Goal: Register for event/course

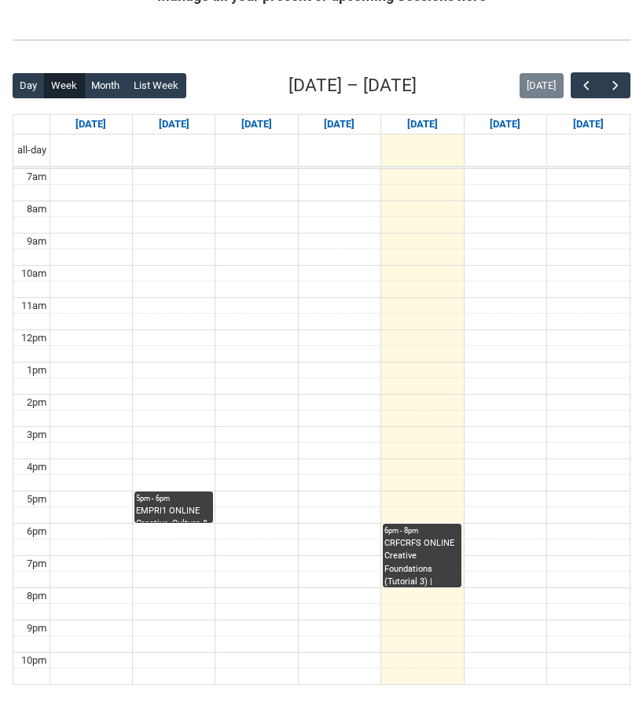
scroll to position [330, 0]
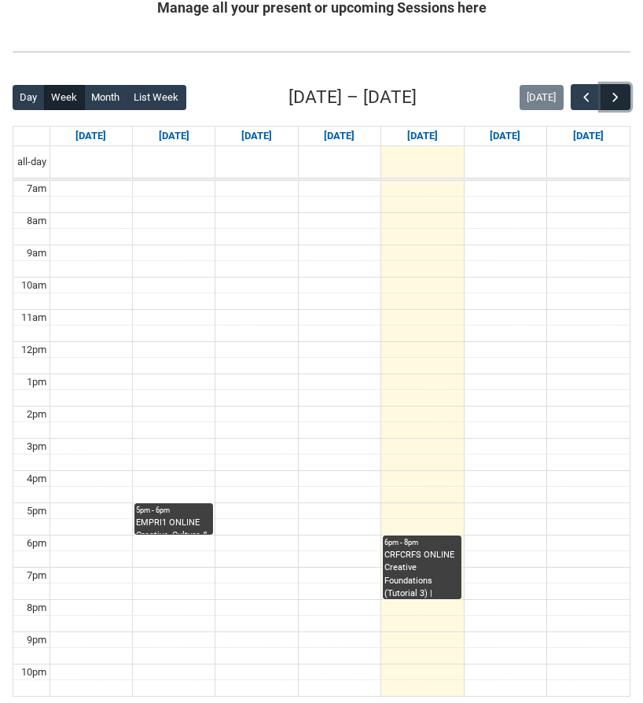
click at [619, 105] on span "button" at bounding box center [616, 98] width 16 height 16
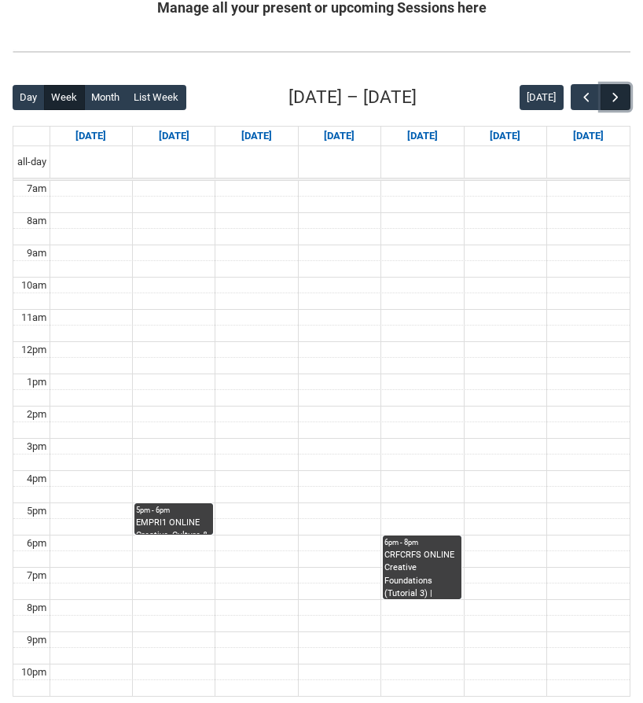
click at [619, 105] on span "button" at bounding box center [616, 98] width 16 height 16
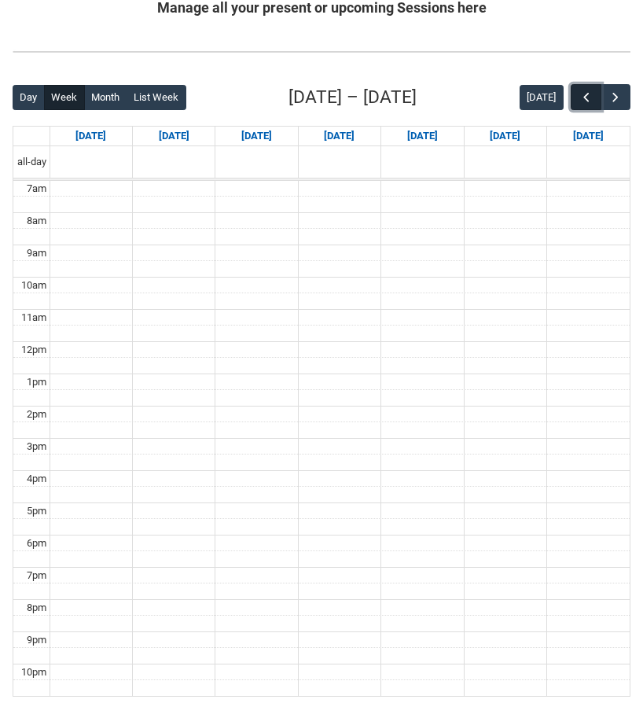
click at [579, 101] on span "button" at bounding box center [587, 98] width 16 height 16
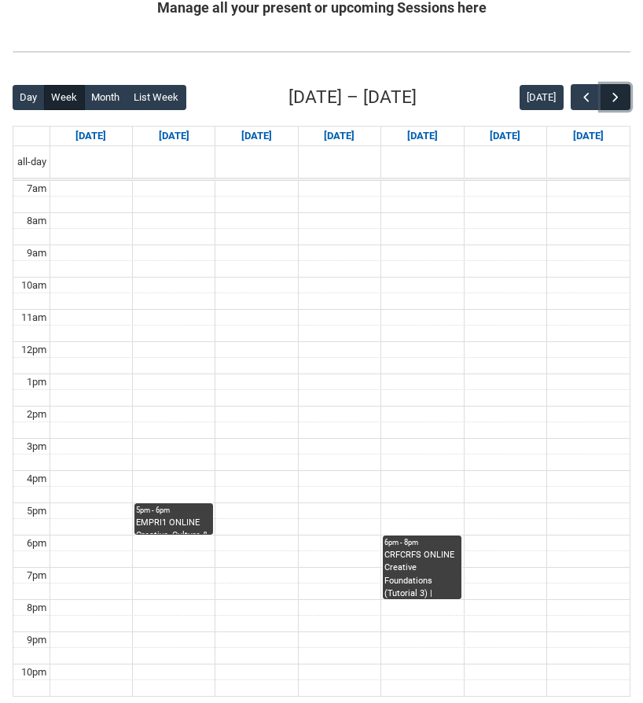
click at [626, 100] on button "button" at bounding box center [616, 97] width 30 height 26
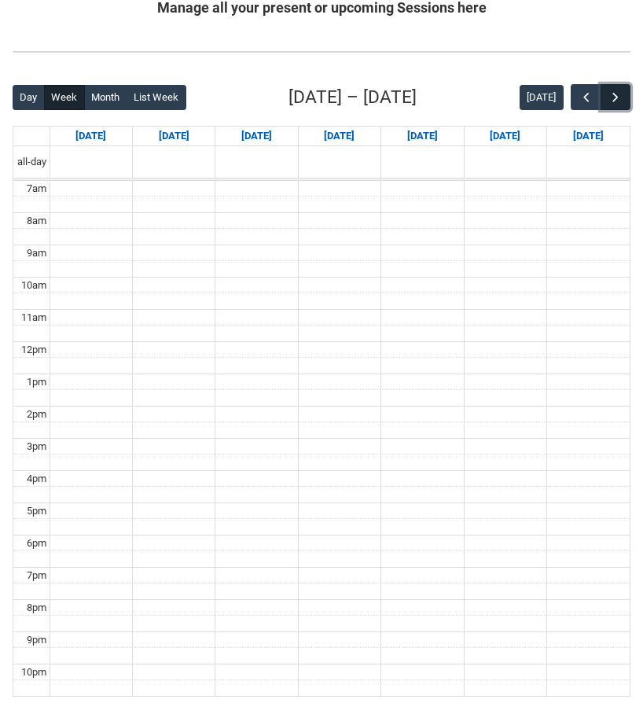
click at [626, 100] on button "button" at bounding box center [616, 97] width 30 height 26
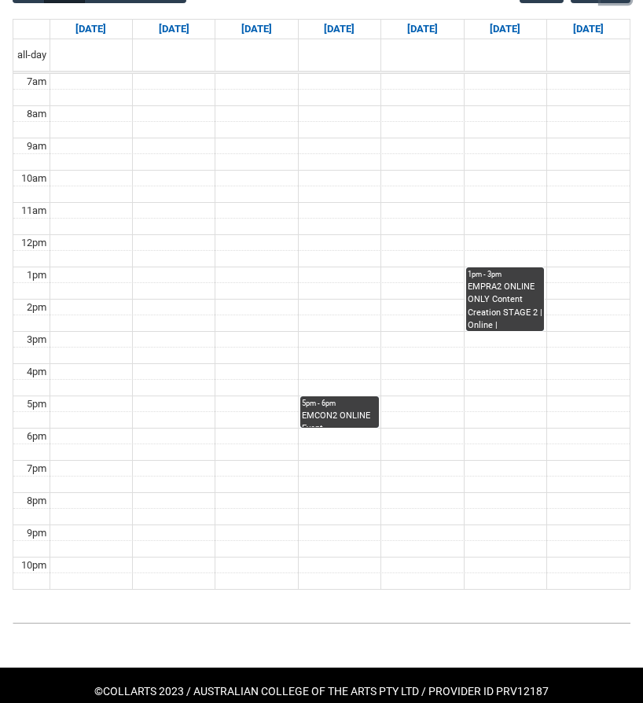
scroll to position [439, 0]
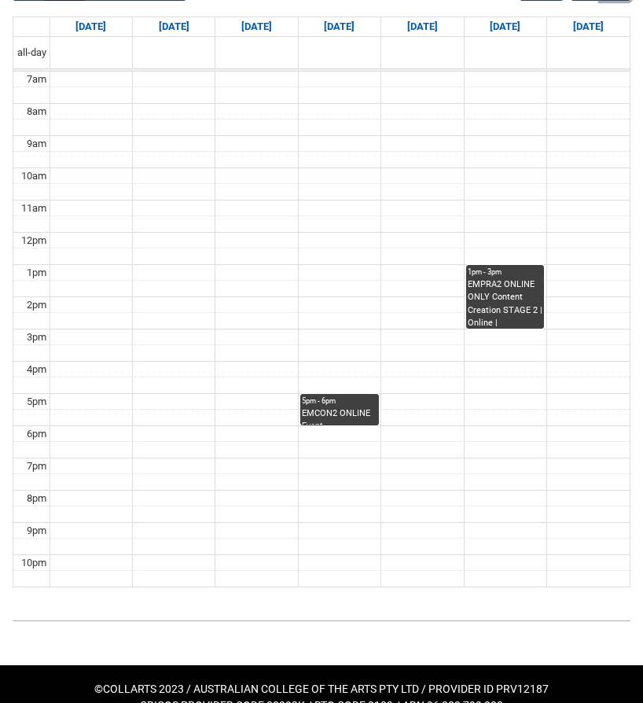
click at [338, 406] on div "5pm - 6pm EMCON2 ONLINE Event Management Foundations STAGE 2 | Online | Regina …" at bounding box center [339, 409] width 75 height 29
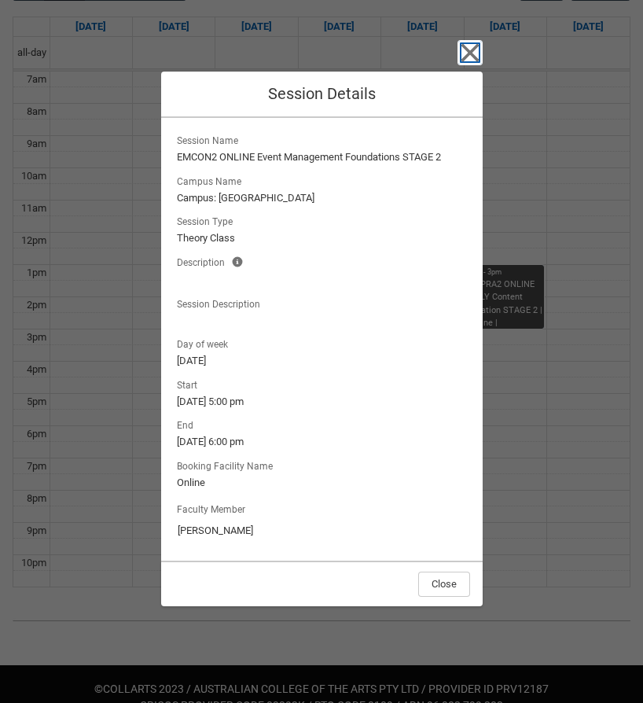
click at [465, 53] on icon "button" at bounding box center [470, 52] width 25 height 25
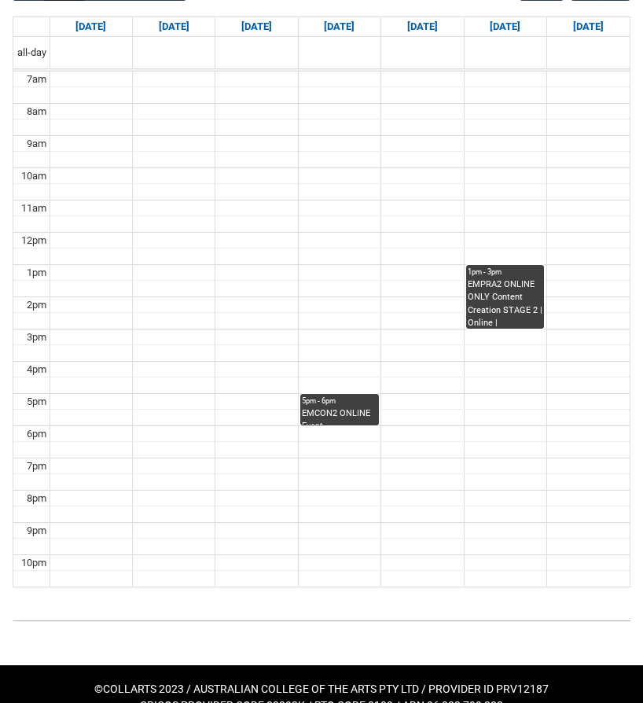
click at [494, 276] on div "1pm - 3pm" at bounding box center [505, 272] width 75 height 11
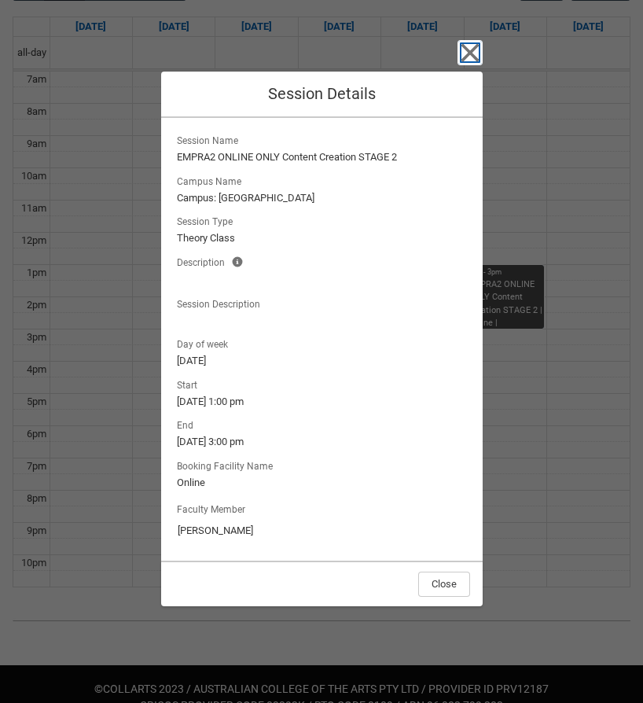
click at [469, 58] on icon "button" at bounding box center [470, 52] width 25 height 25
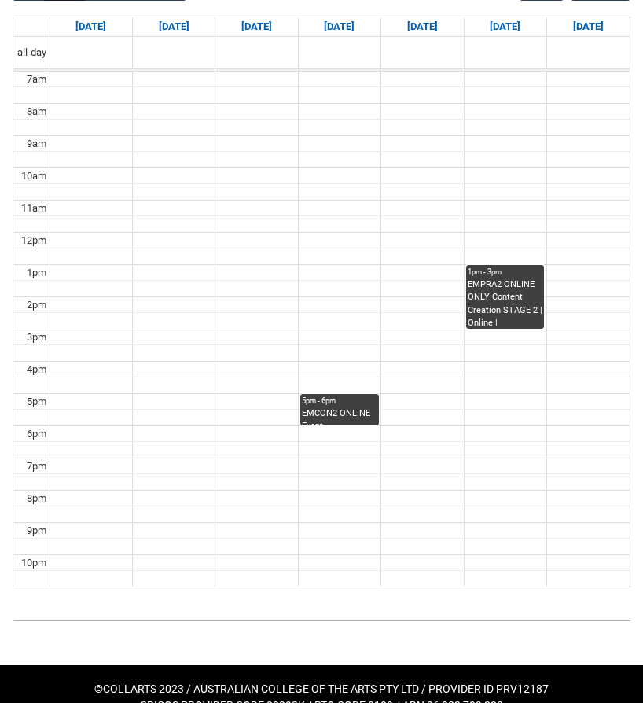
click at [340, 395] on div "5pm - 6pm" at bounding box center [339, 400] width 75 height 11
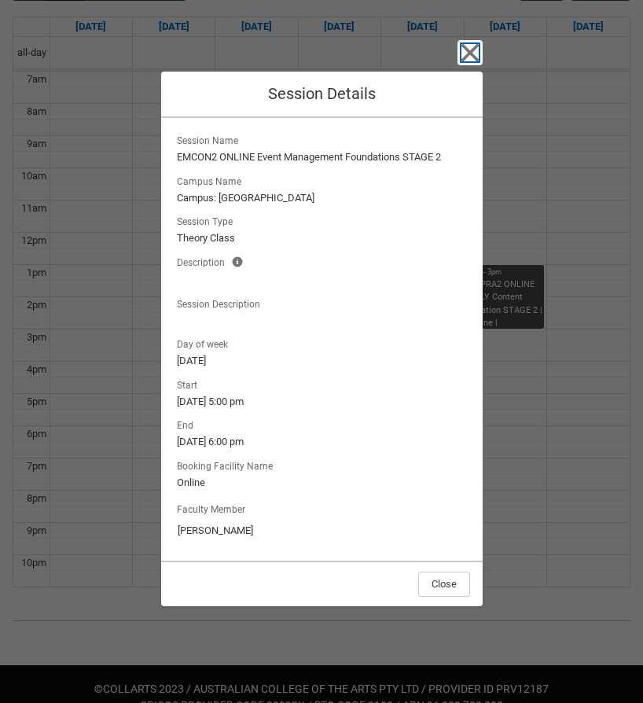
click at [470, 59] on icon "button" at bounding box center [470, 52] width 25 height 25
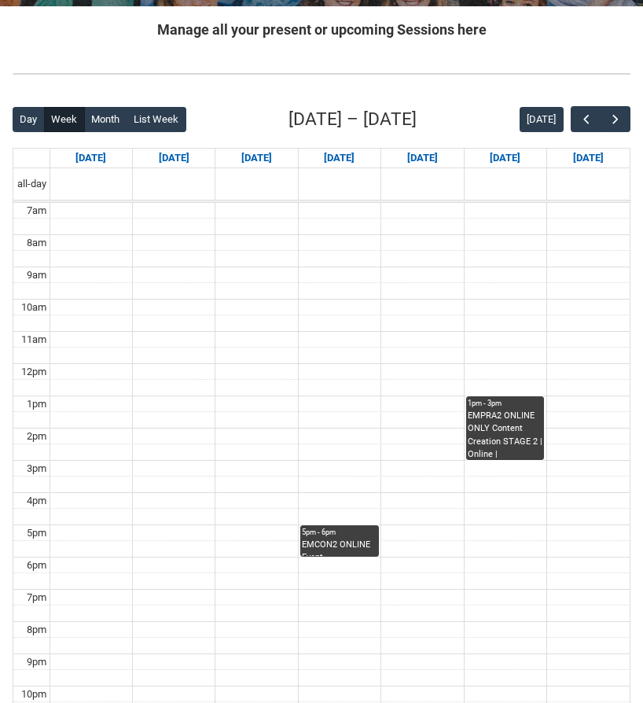
scroll to position [300, 0]
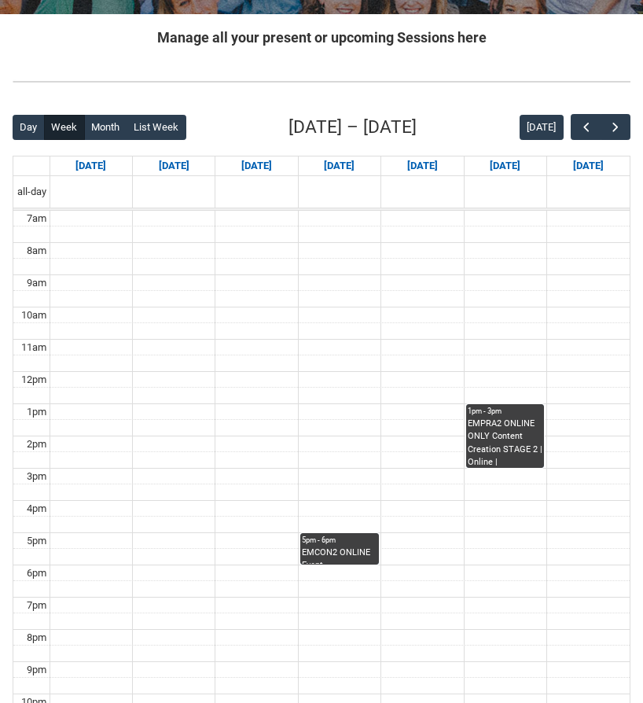
click at [496, 443] on div "EMPRA2 ONLINE ONLY Content Creation STAGE 2 | Online | Emily Kelly" at bounding box center [505, 442] width 75 height 50
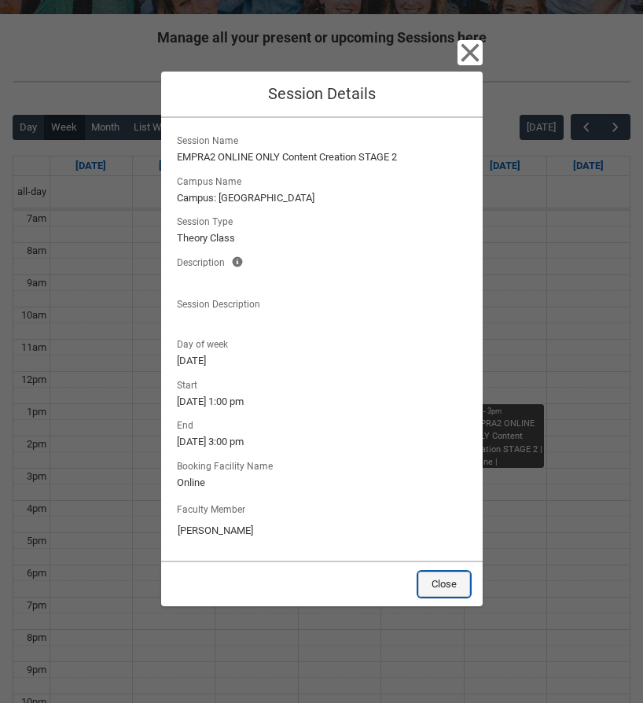
click at [450, 583] on button "Close" at bounding box center [444, 584] width 52 height 25
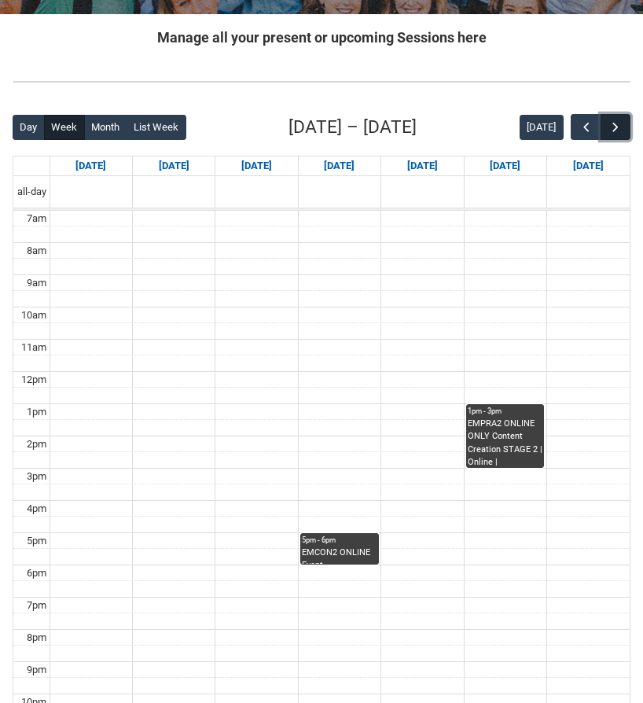
click at [614, 126] on span "button" at bounding box center [616, 127] width 16 height 16
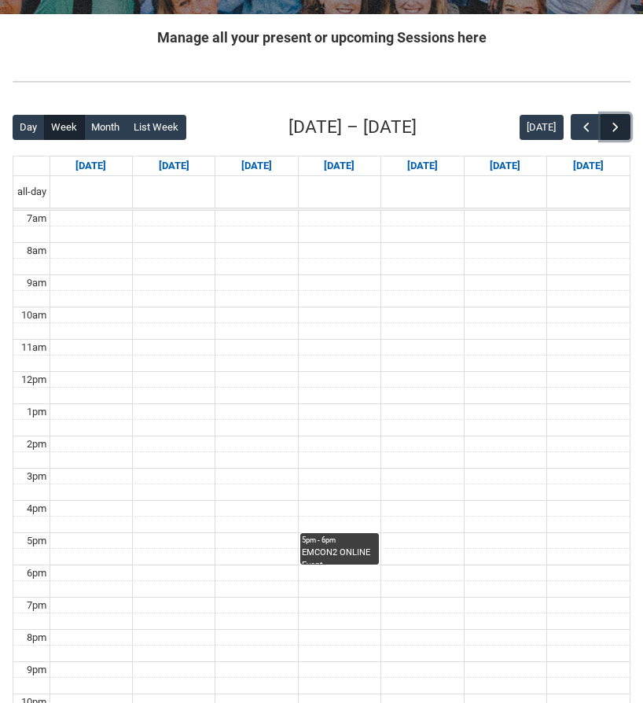
click at [614, 126] on span "button" at bounding box center [616, 127] width 16 height 16
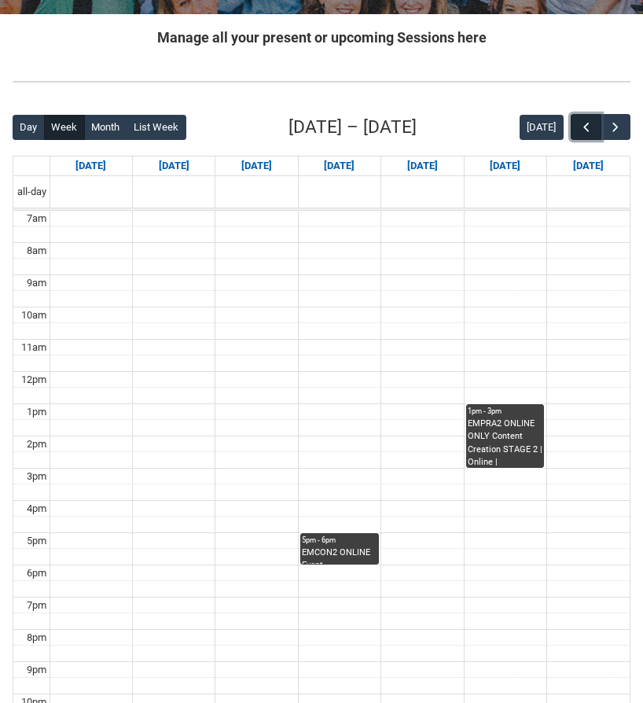
click at [590, 126] on span "button" at bounding box center [587, 127] width 16 height 16
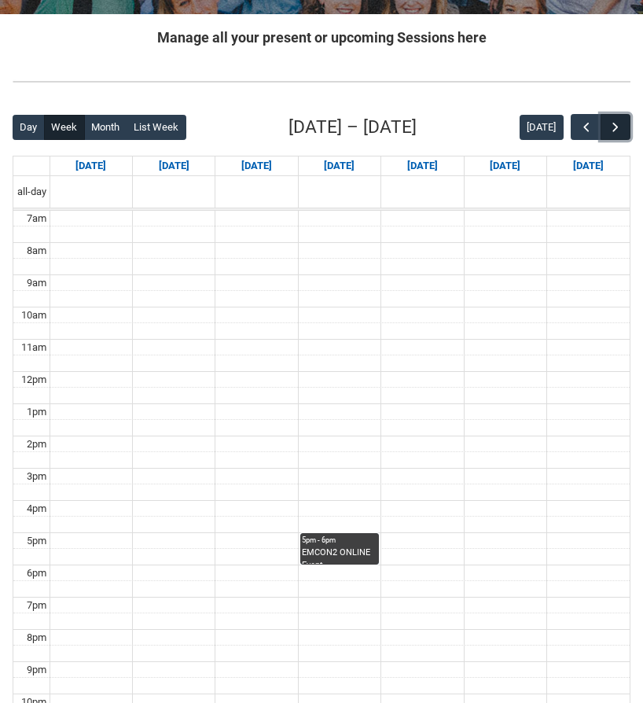
click at [617, 125] on span "button" at bounding box center [616, 127] width 16 height 16
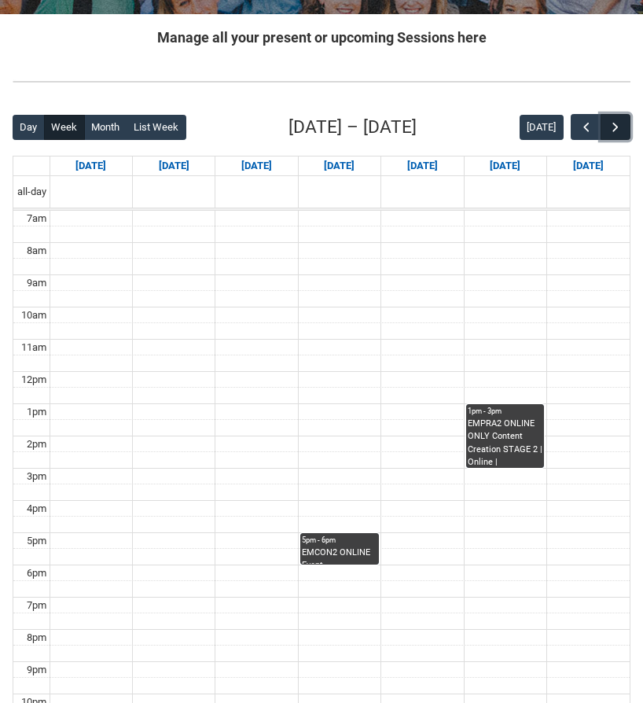
click at [617, 125] on span "button" at bounding box center [616, 127] width 16 height 16
click at [580, 127] on span "button" at bounding box center [587, 127] width 16 height 16
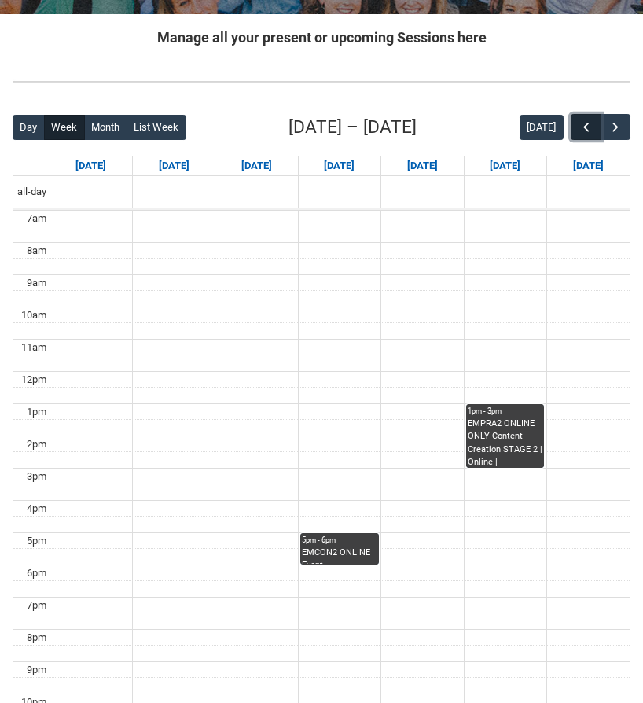
click at [580, 127] on span "button" at bounding box center [587, 127] width 16 height 16
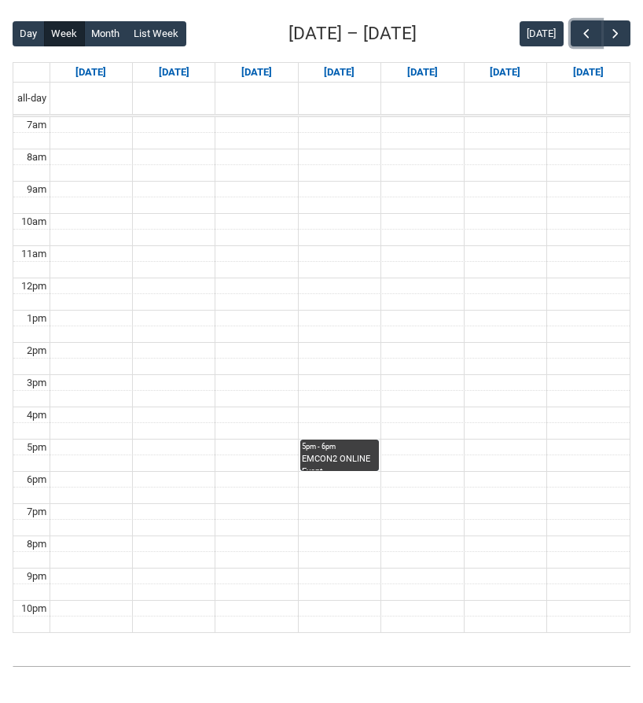
scroll to position [396, 0]
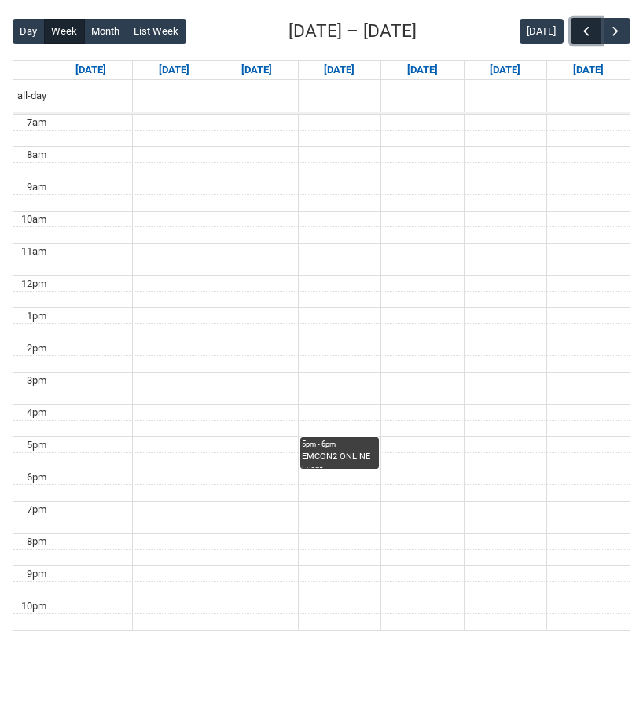
click at [585, 34] on span "button" at bounding box center [587, 32] width 16 height 16
click at [619, 31] on span "button" at bounding box center [616, 32] width 16 height 16
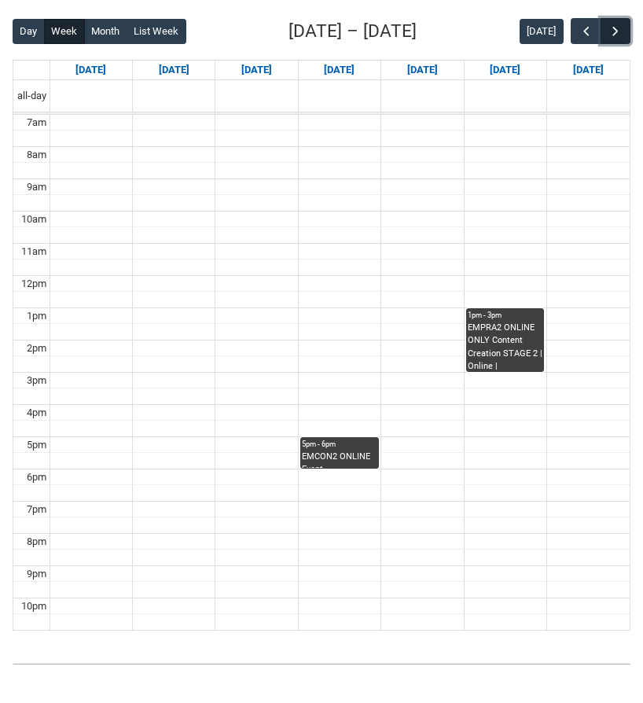
click at [619, 31] on span "button" at bounding box center [616, 32] width 16 height 16
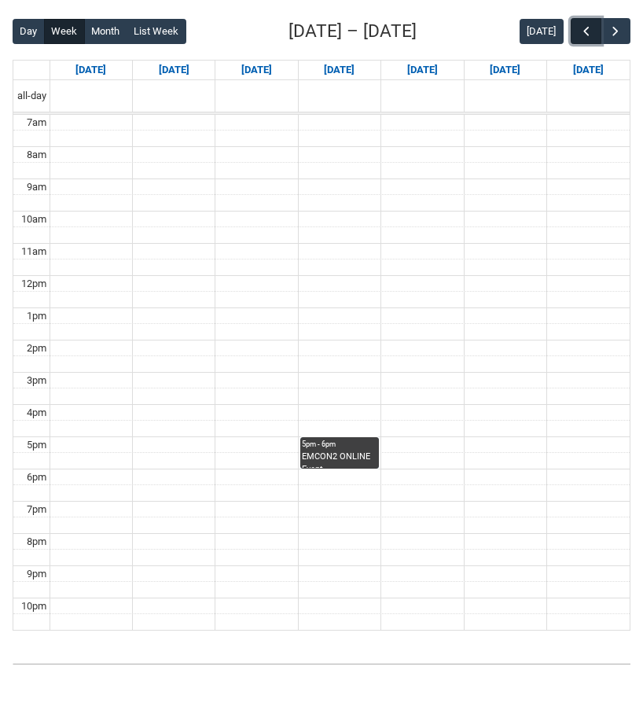
click at [590, 35] on span "button" at bounding box center [587, 32] width 16 height 16
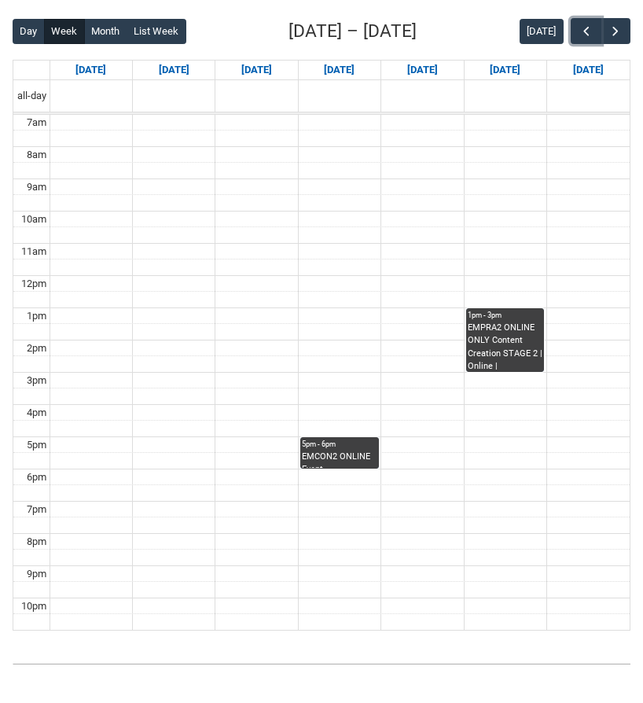
click at [325, 461] on div "EMCON2 ONLINE Event Management Foundations STAGE 2 | Online | Regina Lysaught" at bounding box center [339, 458] width 75 height 17
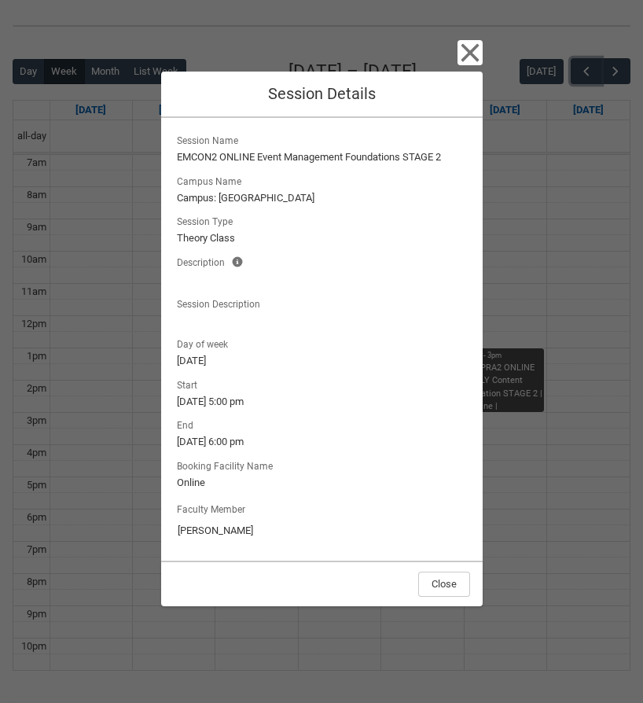
scroll to position [352, 0]
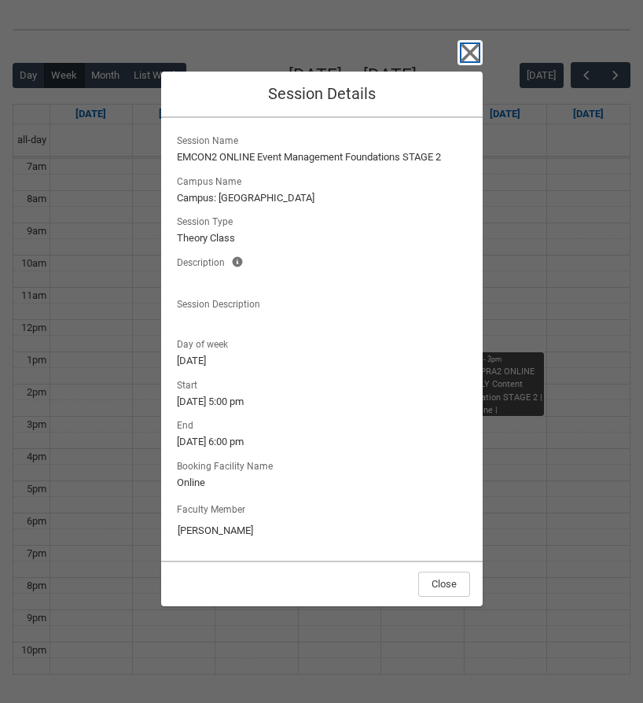
click at [469, 56] on icon "button" at bounding box center [470, 52] width 25 height 25
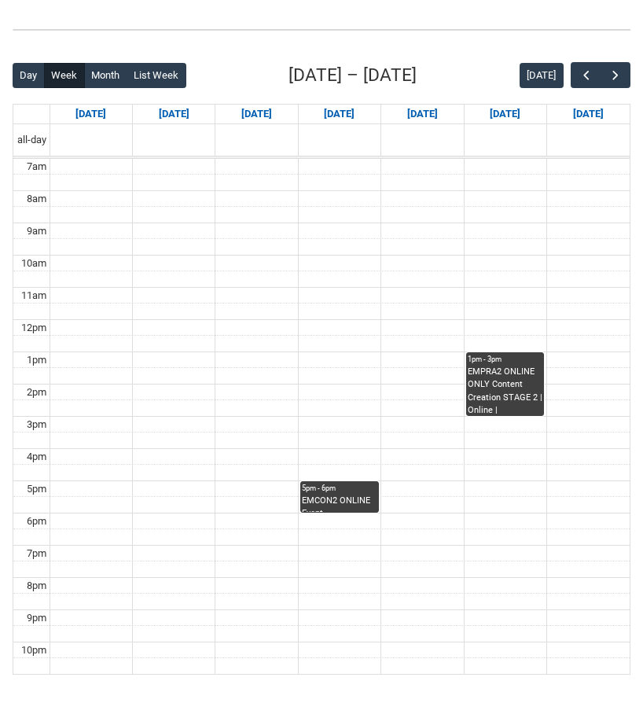
click at [493, 371] on div "EMPRA2 ONLINE ONLY Content Creation STAGE 2 | Online | Emily Kelly" at bounding box center [505, 391] width 75 height 50
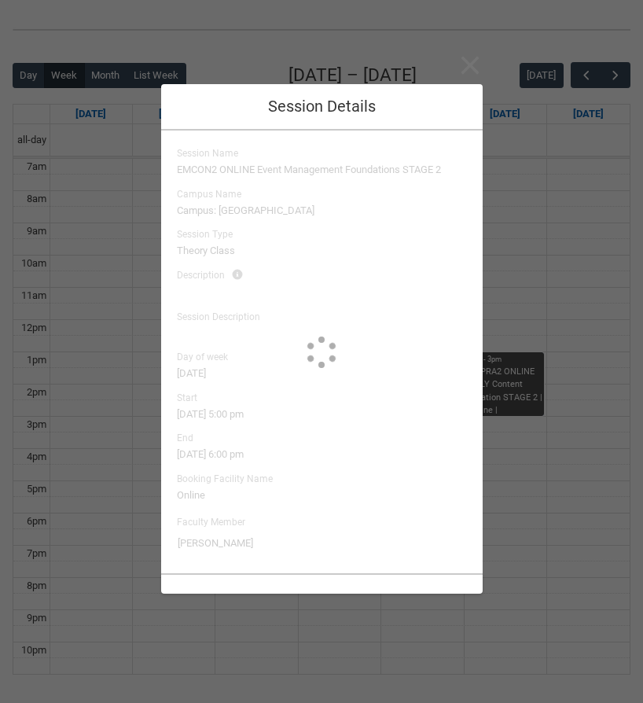
type input "Emily Kelly"
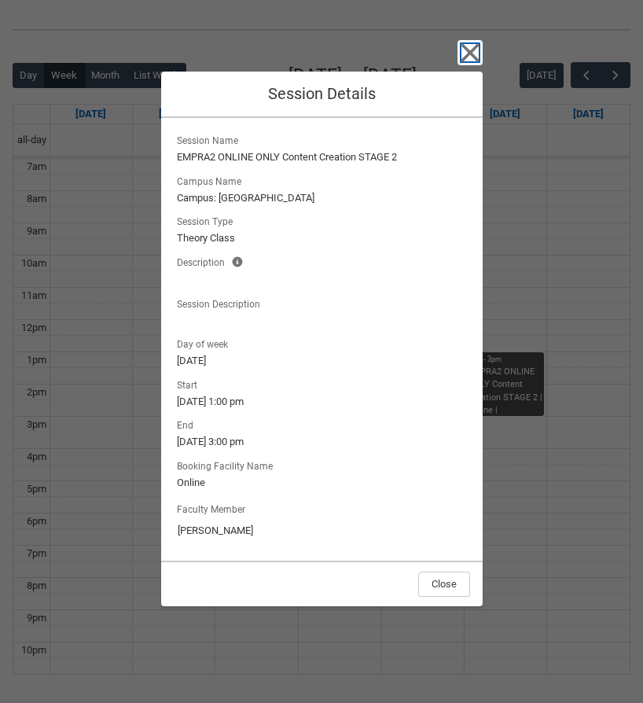
click at [474, 42] on icon "button" at bounding box center [470, 52] width 25 height 25
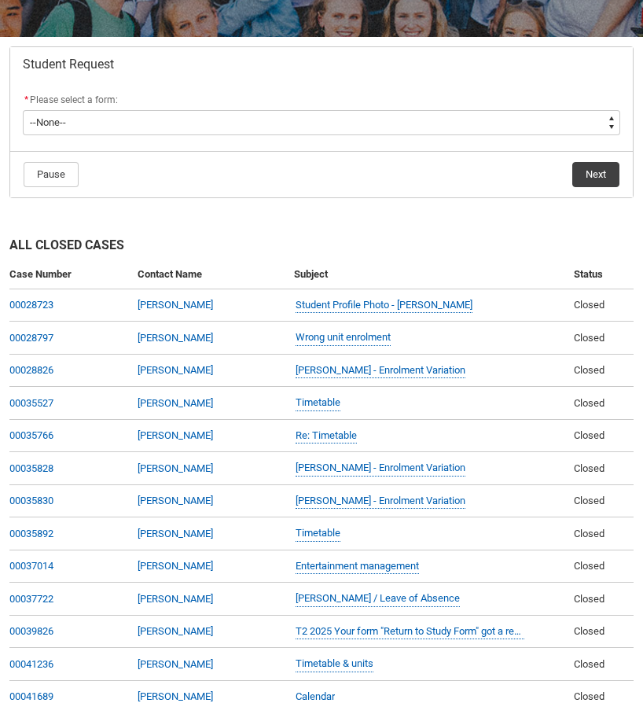
scroll to position [275, 0]
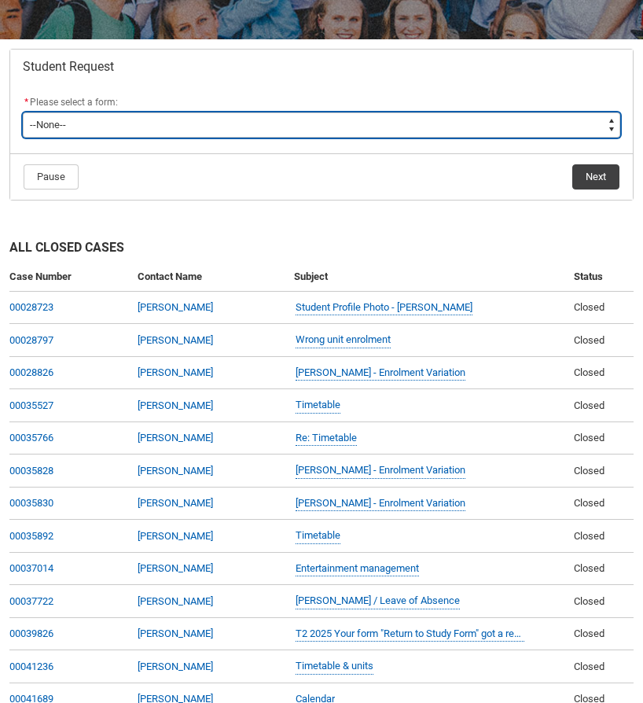
click at [361, 119] on select "--None-- Academic Transcript Application to Appeal Assignment Extension Change …" at bounding box center [321, 124] width 597 height 25
type lightning-select "Enrolment_Variation_Choice"
select select "Enrolment_Variation_Choice"
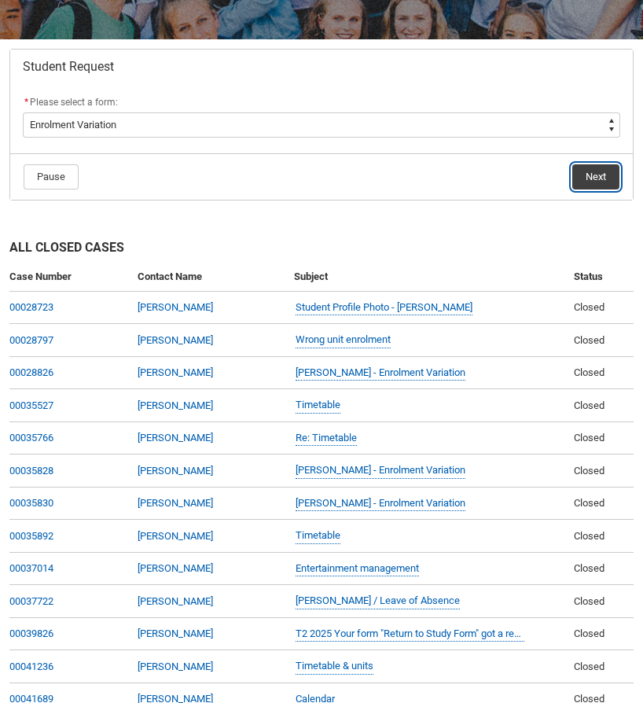
click at [586, 176] on button "Next" at bounding box center [595, 176] width 47 height 25
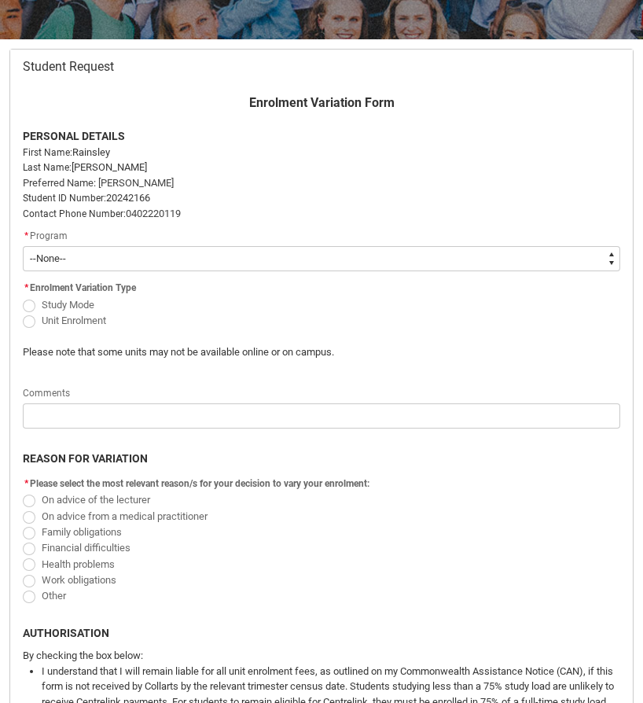
scroll to position [167, 0]
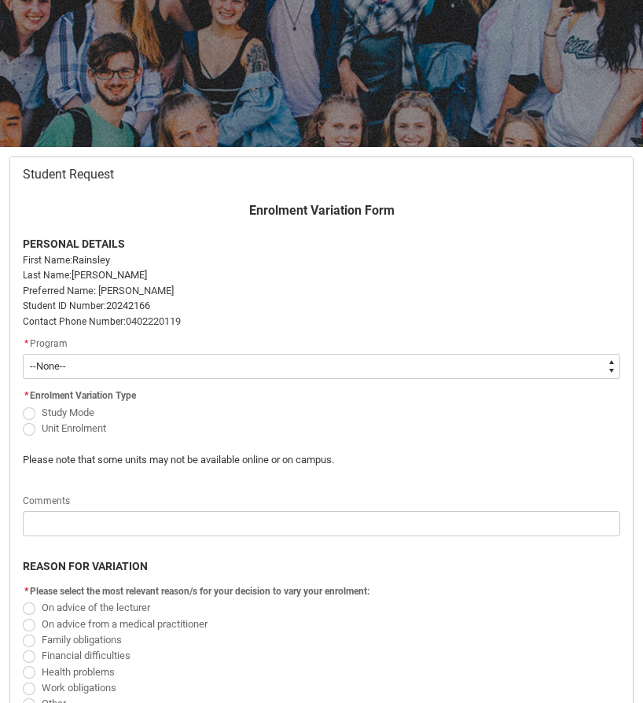
click at [222, 365] on select "--None-- Bachelor of Applied Business (Entertainment Management) V2" at bounding box center [321, 366] width 597 height 25
type lightning-select "recordPicklist_ProgramEnrollment.a0jOZ000003EdasYAC"
select select "recordPicklist_ProgramEnrollment.a0jOZ000003EdasYAC"
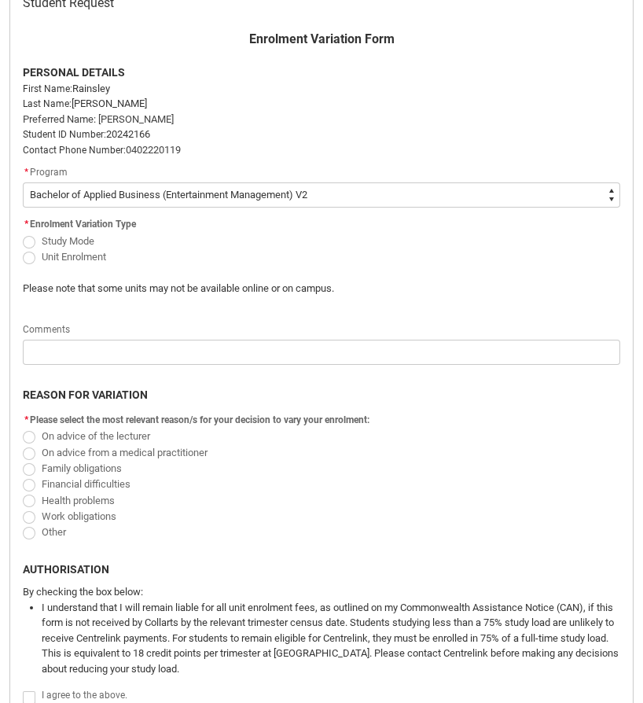
scroll to position [338, 0]
click at [29, 256] on span "Redu_Student_Request flow" at bounding box center [29, 258] width 13 height 13
click at [23, 249] on input "Unit Enrolment" at bounding box center [22, 248] width 1 height 1
radio input "true"
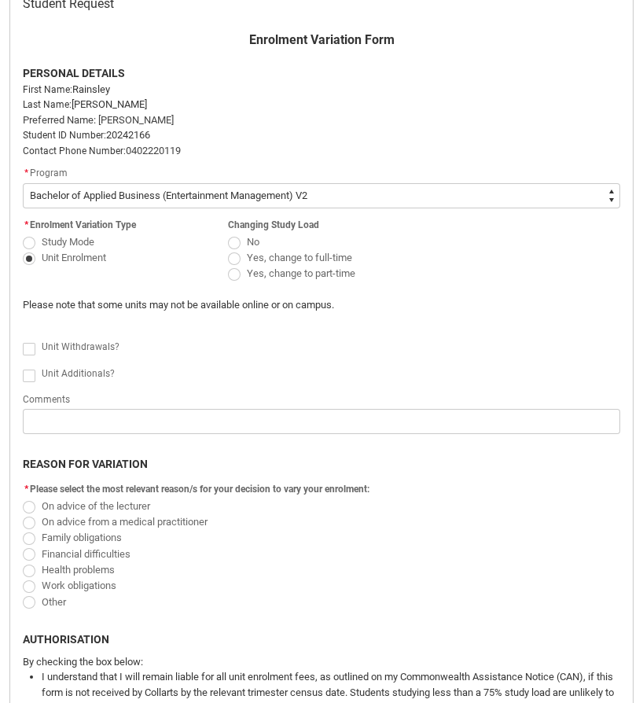
click at [235, 243] on span "Redu_Student_Request flow" at bounding box center [234, 243] width 13 height 13
click at [228, 233] on input "No" at bounding box center [227, 233] width 1 height 1
radio input "true"
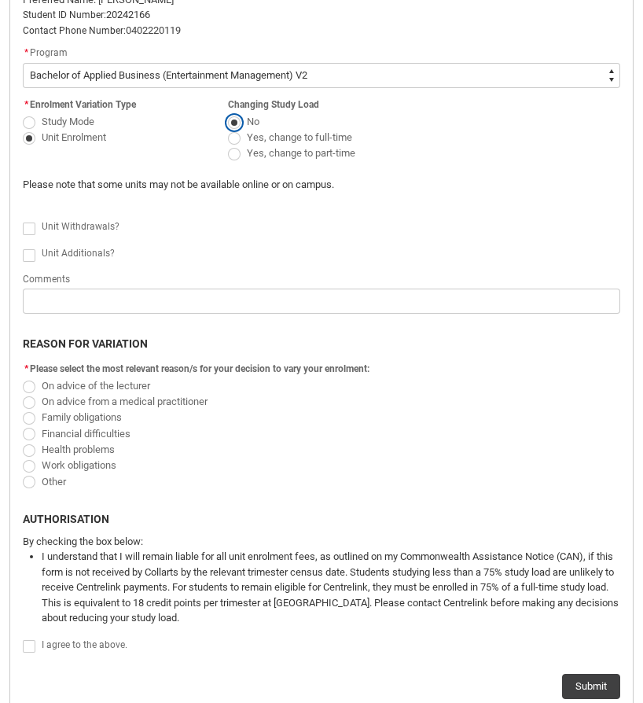
scroll to position [471, 0]
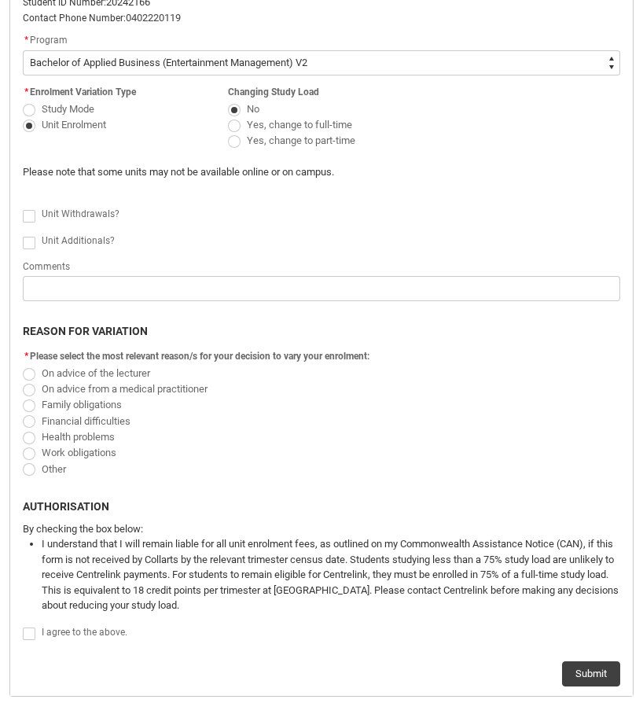
click at [29, 210] on span "Redu_Student_Request flow" at bounding box center [29, 216] width 13 height 13
click at [23, 208] on input "Redu_Student_Request flow" at bounding box center [22, 207] width 1 height 1
type lightning-input "true"
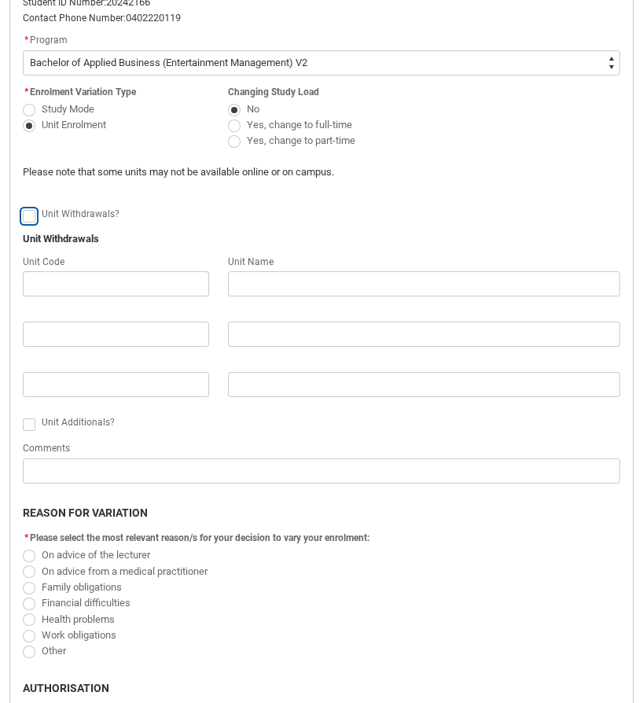
checkbox input "true"
click at [29, 215] on span "Redu_Student_Request flow" at bounding box center [29, 216] width 13 height 13
click at [23, 208] on input "Redu_Student_Request flow" at bounding box center [22, 207] width 1 height 1
type lightning-input "false"
checkbox input "false"
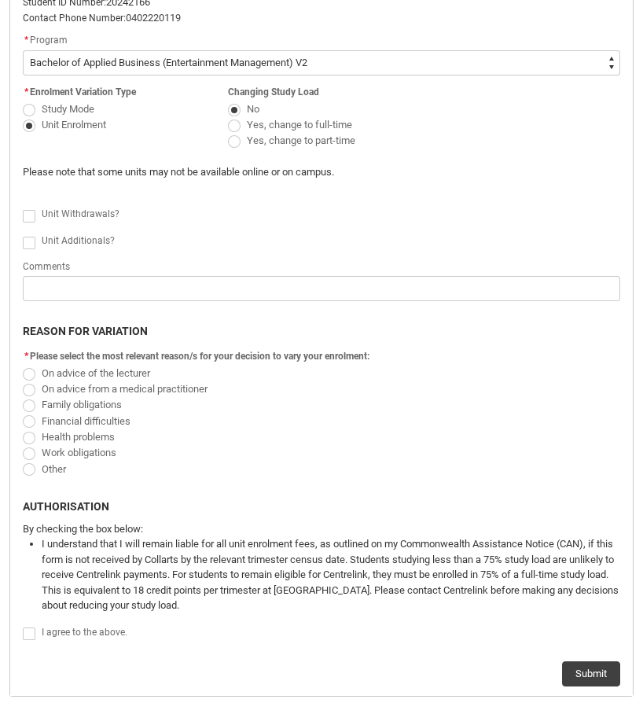
click at [29, 244] on span "Redu_Student_Request flow" at bounding box center [29, 243] width 13 height 13
click at [23, 234] on input "Redu_Student_Request flow" at bounding box center [22, 233] width 1 height 1
type lightning-input "true"
checkbox input "true"
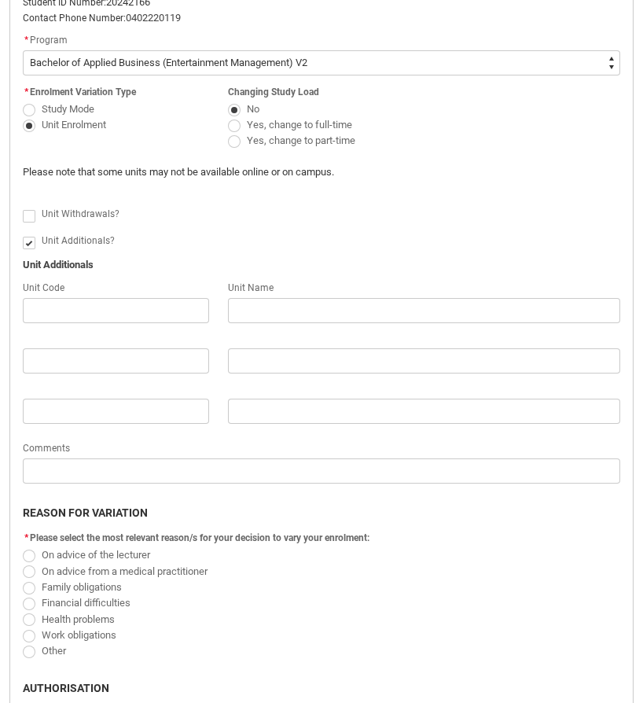
click at [29, 244] on span "Redu_Student_Request flow" at bounding box center [29, 243] width 13 height 13
click at [23, 234] on input "Redu_Student_Request flow" at bounding box center [22, 233] width 1 height 1
type lightning-input "false"
checkbox input "false"
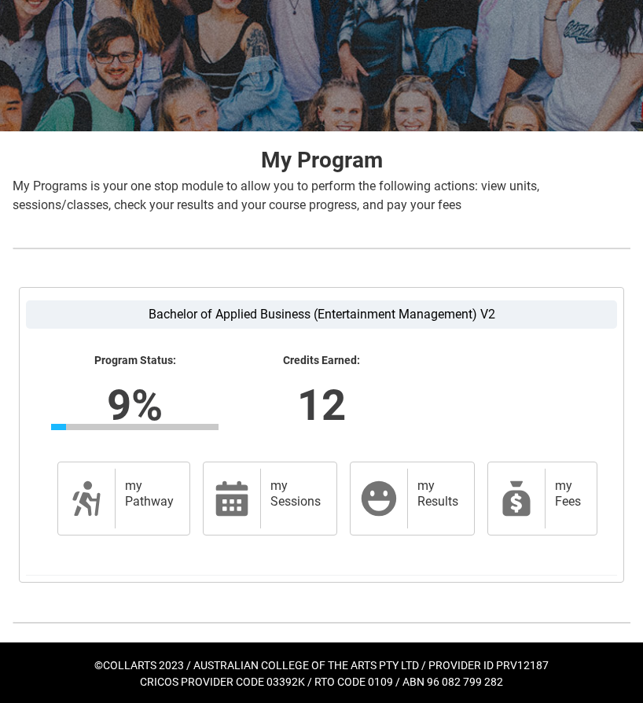
scroll to position [186, 0]
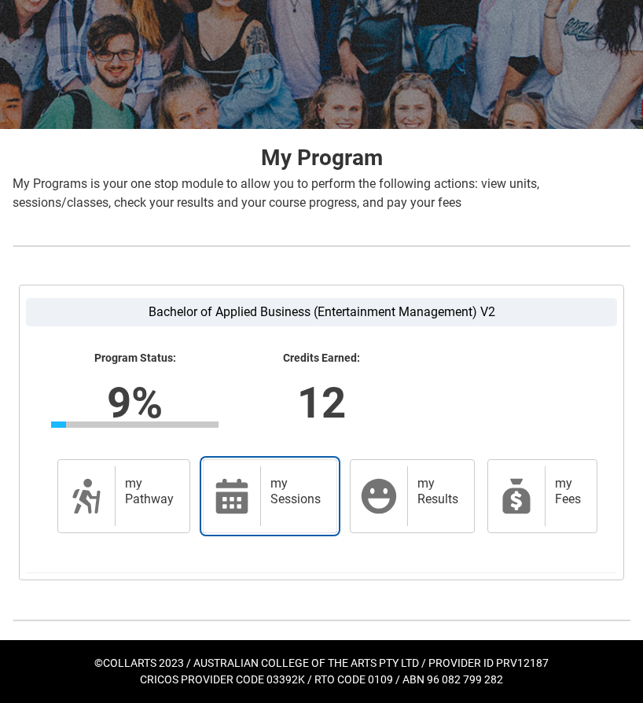
click at [256, 479] on link "my Sessions my Sessions" at bounding box center [270, 496] width 134 height 74
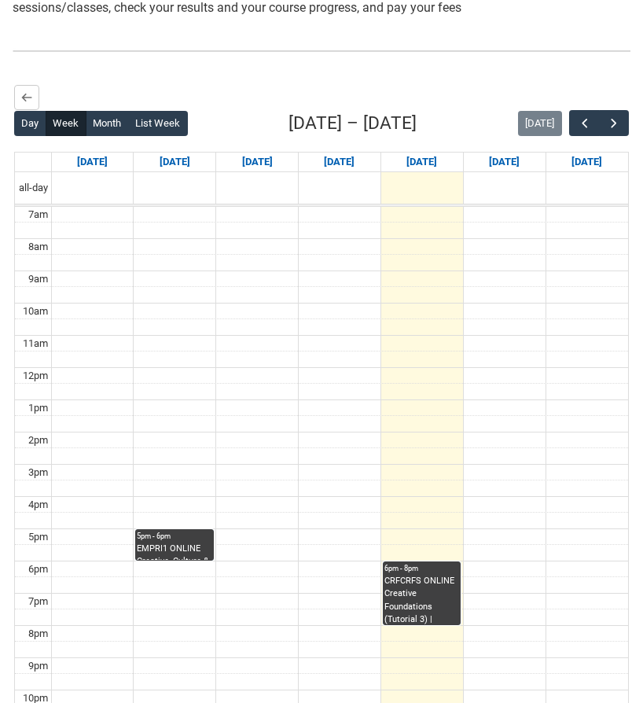
scroll to position [368, 0]
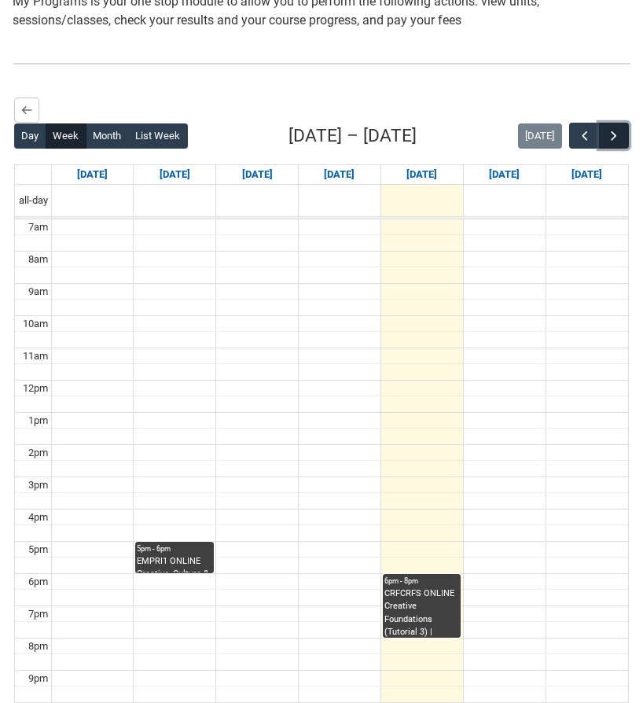
click at [610, 136] on span "button" at bounding box center [614, 136] width 16 height 16
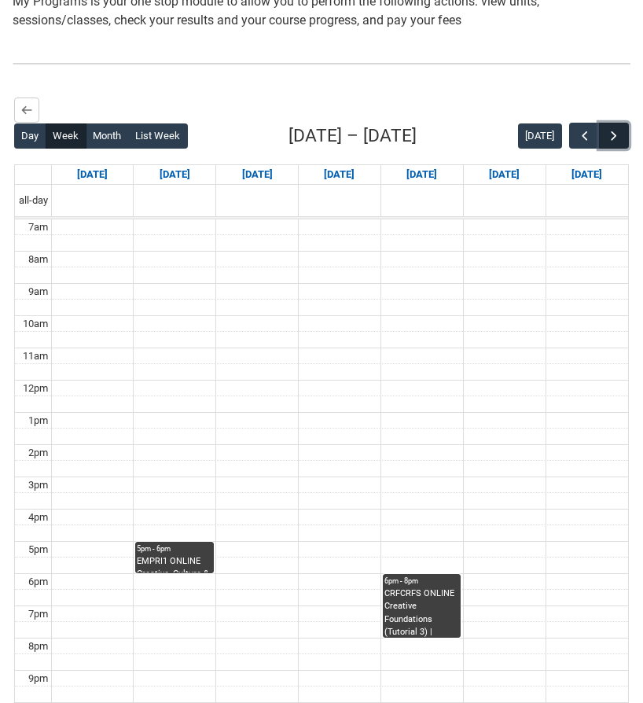
click at [623, 137] on button "button" at bounding box center [614, 136] width 30 height 26
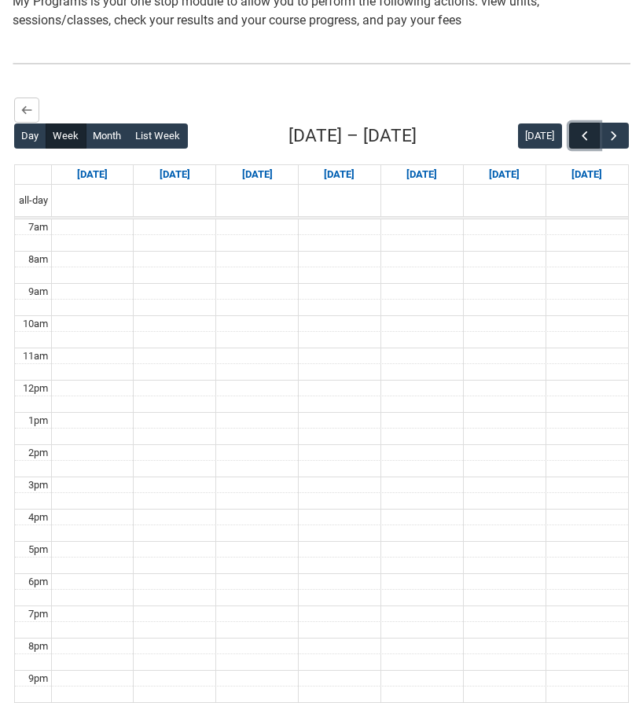
click at [588, 142] on span "button" at bounding box center [585, 136] width 16 height 16
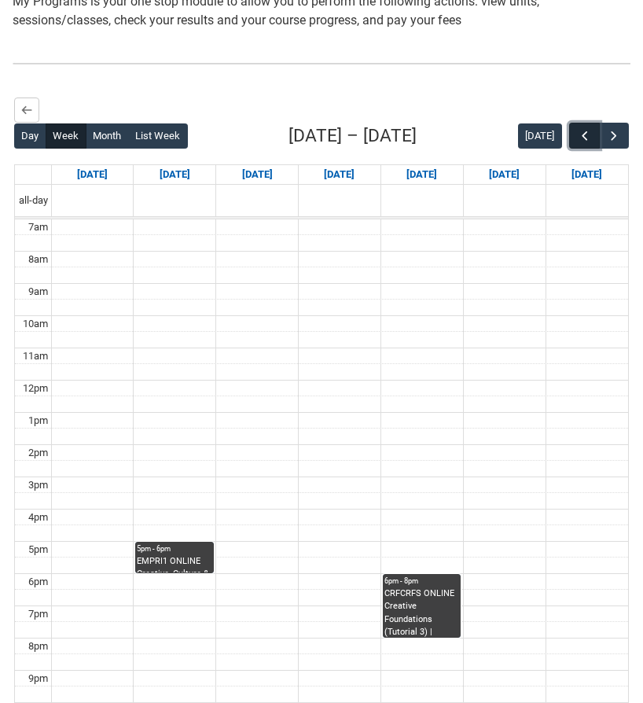
click at [588, 142] on span "button" at bounding box center [585, 136] width 16 height 16
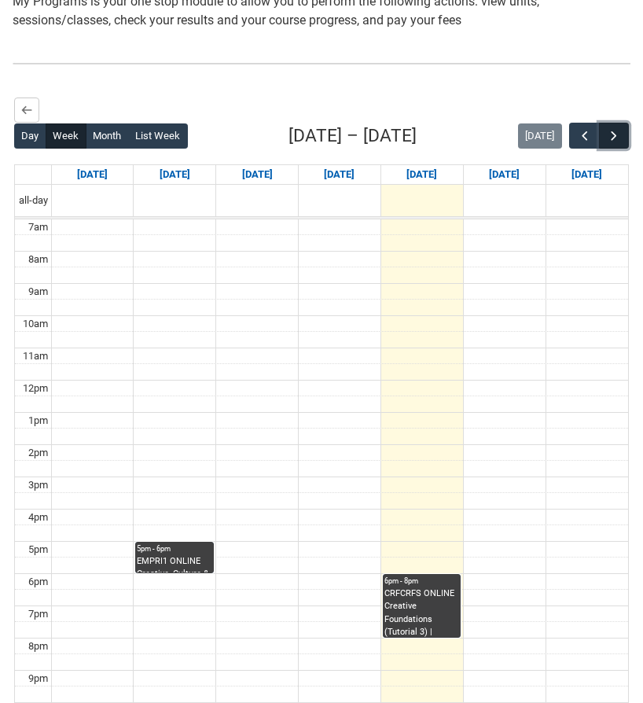
click at [614, 140] on span "button" at bounding box center [614, 136] width 16 height 16
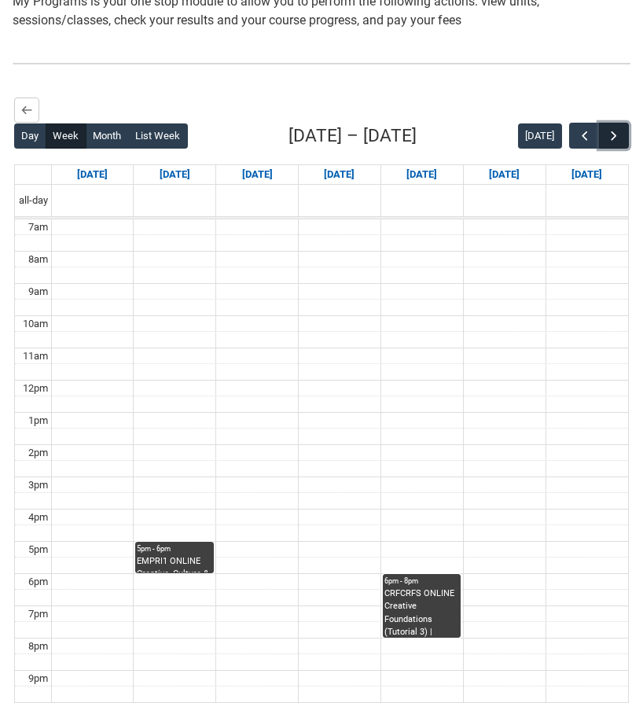
click at [614, 140] on span "button" at bounding box center [614, 136] width 16 height 16
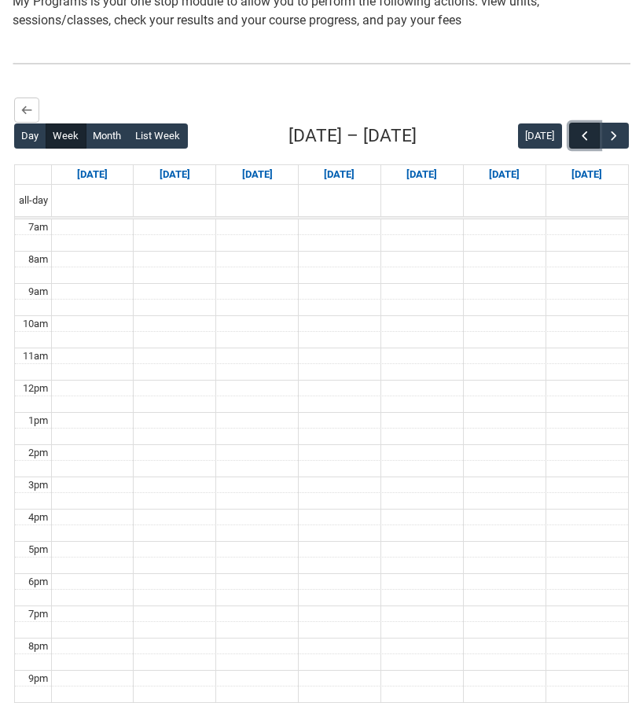
click at [594, 145] on button "button" at bounding box center [584, 136] width 30 height 26
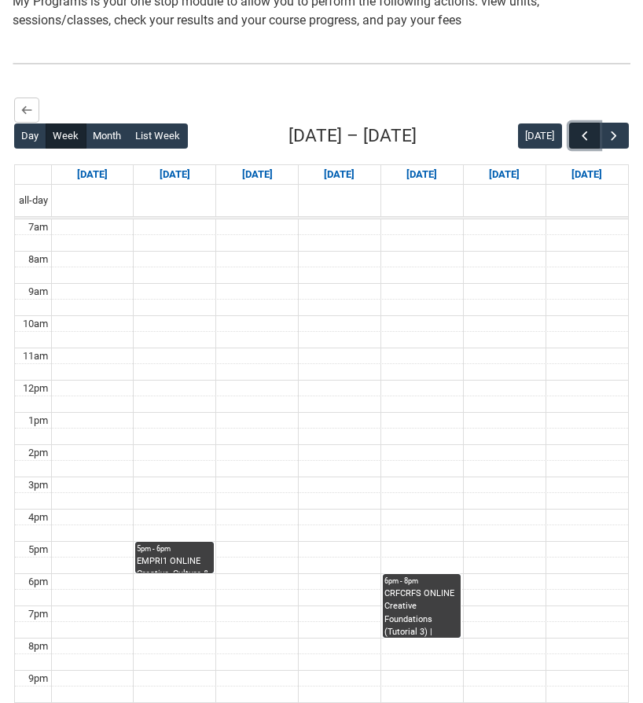
click at [594, 145] on button "button" at bounding box center [584, 136] width 30 height 26
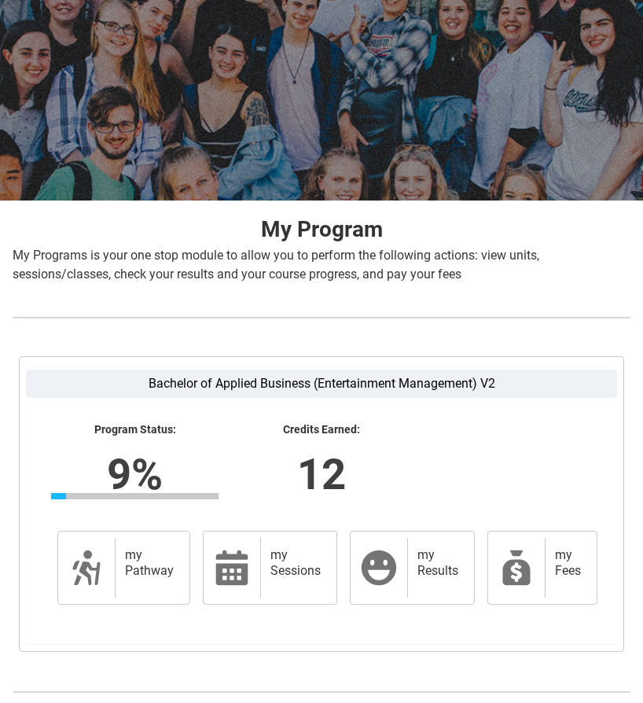
scroll to position [186, 0]
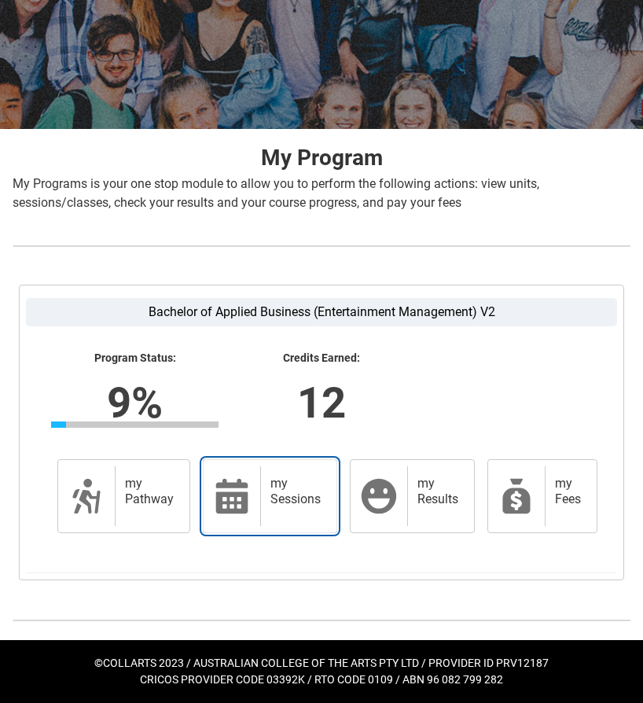
click at [233, 509] on icon at bounding box center [232, 496] width 32 height 35
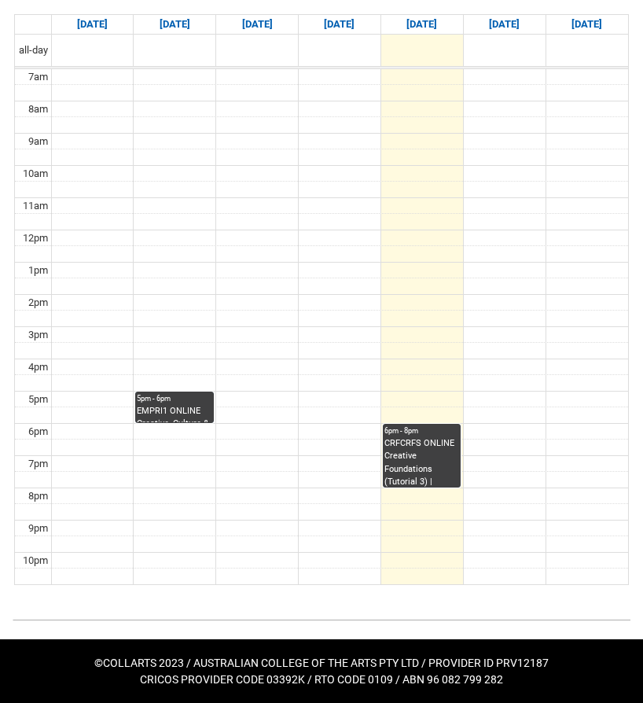
scroll to position [517, 0]
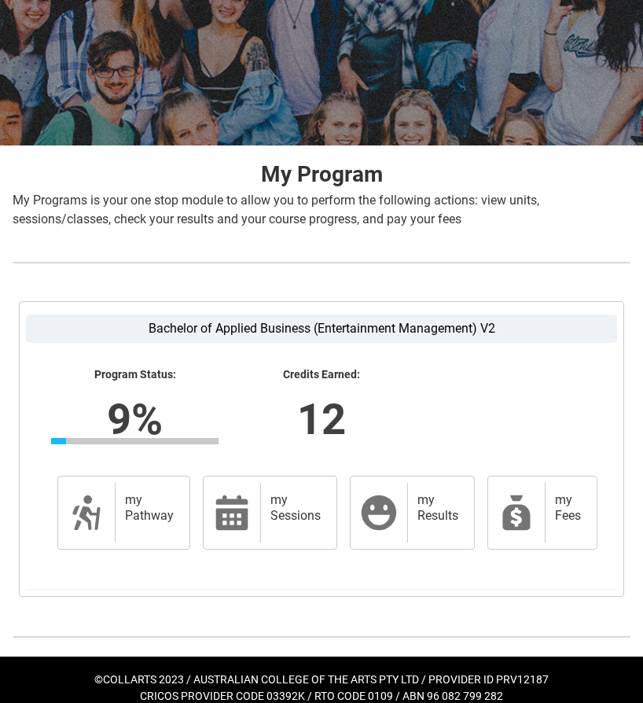
scroll to position [186, 0]
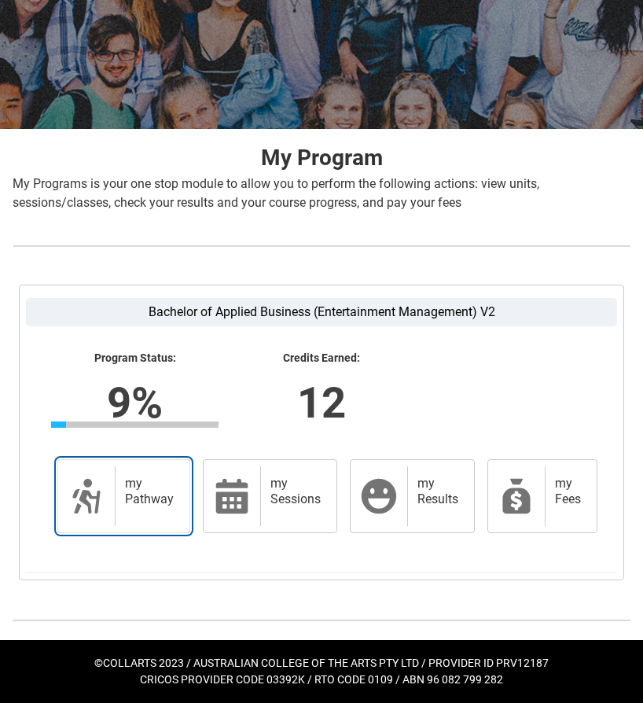
click at [132, 520] on div "my Pathway" at bounding box center [149, 496] width 68 height 60
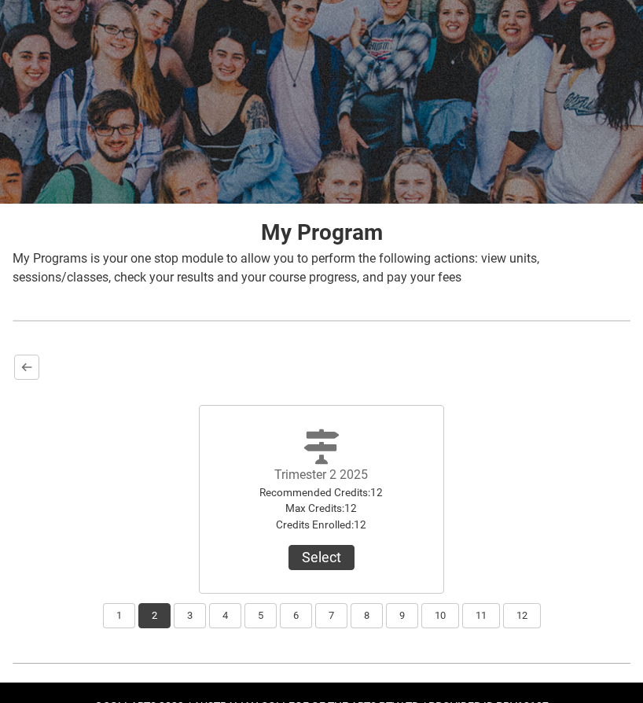
scroll to position [154, 0]
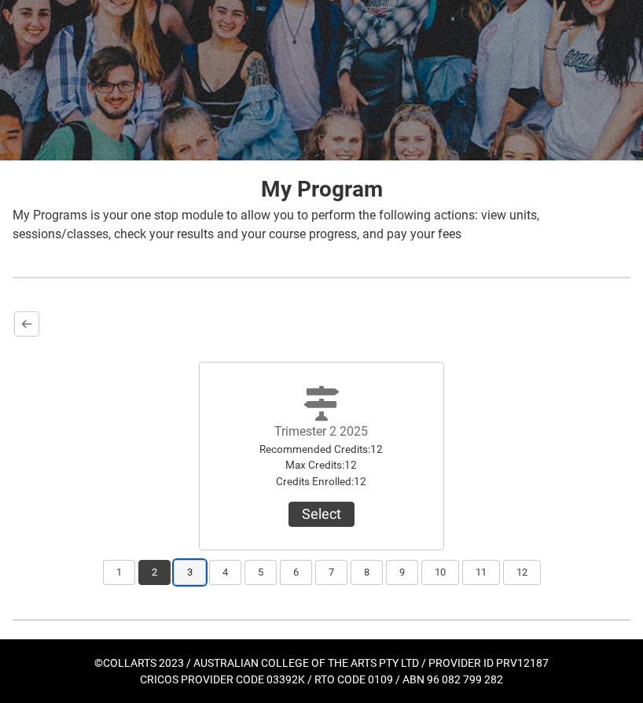
click at [186, 568] on button "3" at bounding box center [190, 572] width 32 height 25
click at [330, 510] on button "Select" at bounding box center [322, 514] width 66 height 25
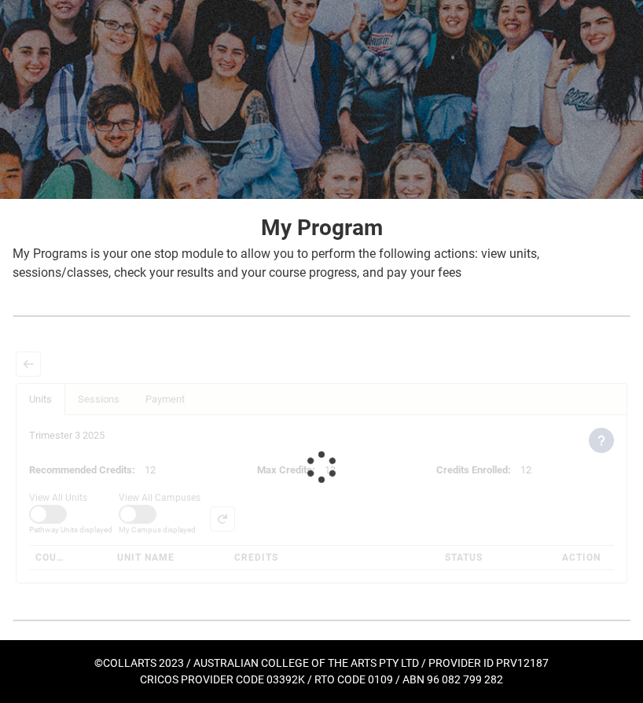
scroll to position [211, 0]
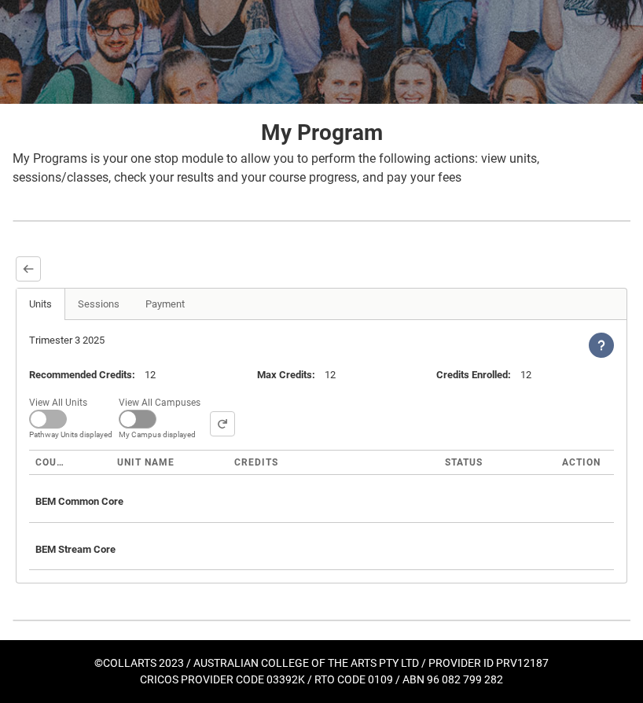
click at [67, 425] on span at bounding box center [48, 419] width 38 height 19
click at [206, 392] on input "View All Campuses Campus filter displayed My Campus displayed" at bounding box center [206, 392] width 1 height 1
checkbox input "true"
click at [43, 413] on span at bounding box center [48, 419] width 38 height 19
click at [93, 392] on input "View All Units All Units displayed Pathway Units displayed" at bounding box center [93, 392] width 1 height 1
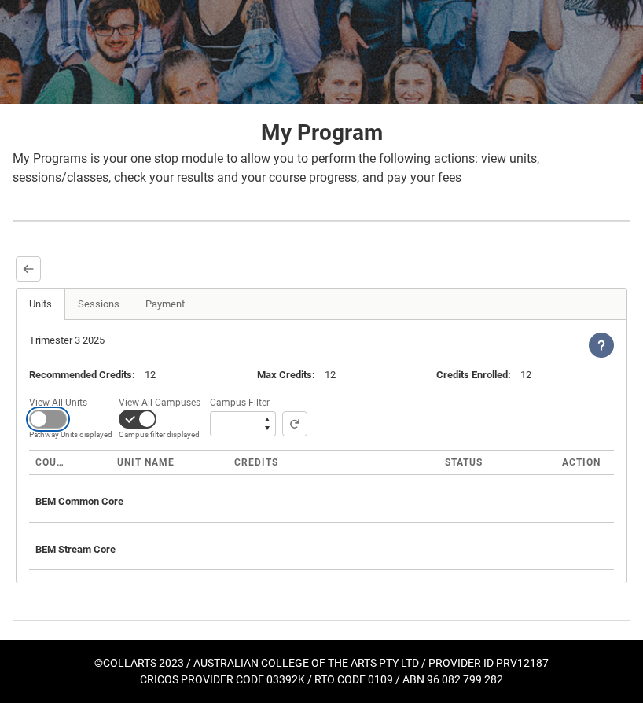
checkbox input "true"
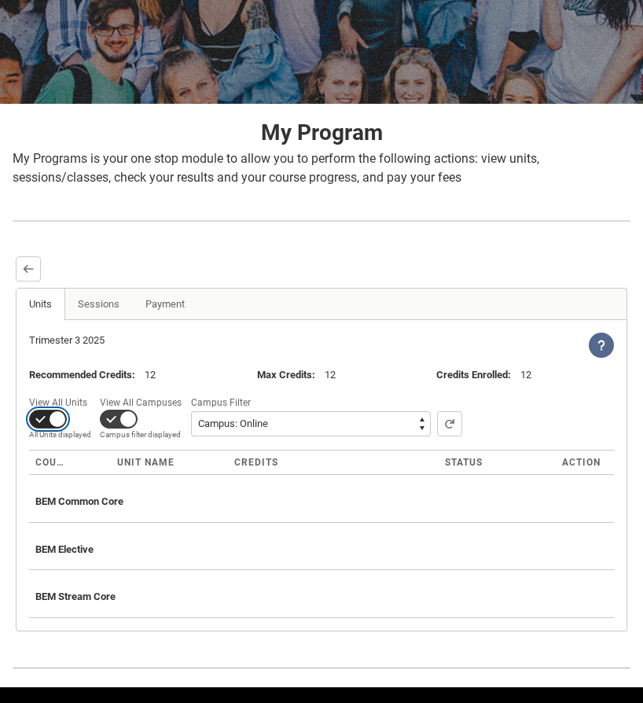
scroll to position [259, 0]
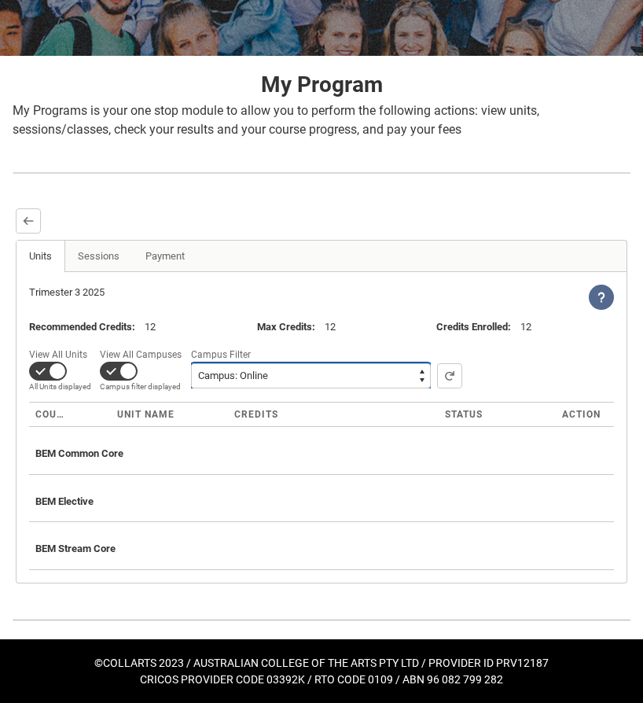
click at [301, 366] on select "All Campus: Brunswick St Campus: Collarts Online Campus: Collingwood Yards Camp…" at bounding box center [311, 375] width 240 height 25
click at [109, 249] on link "Sessions" at bounding box center [98, 256] width 68 height 31
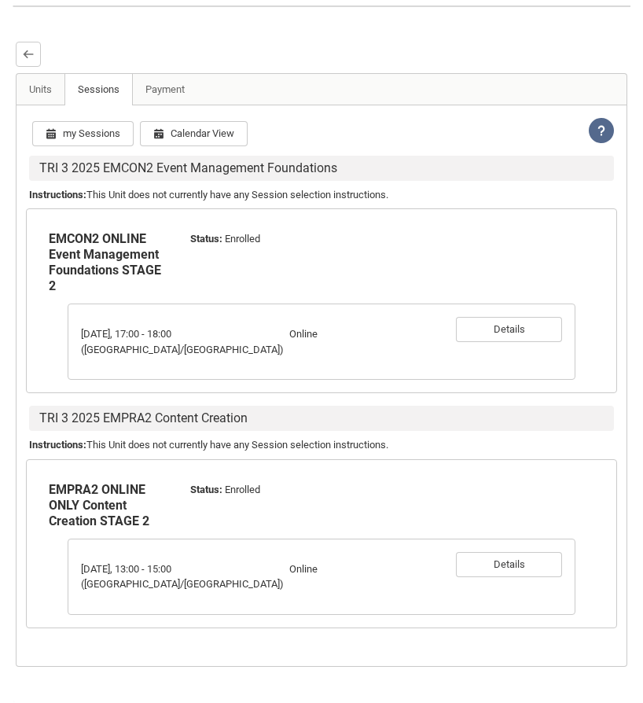
scroll to position [477, 0]
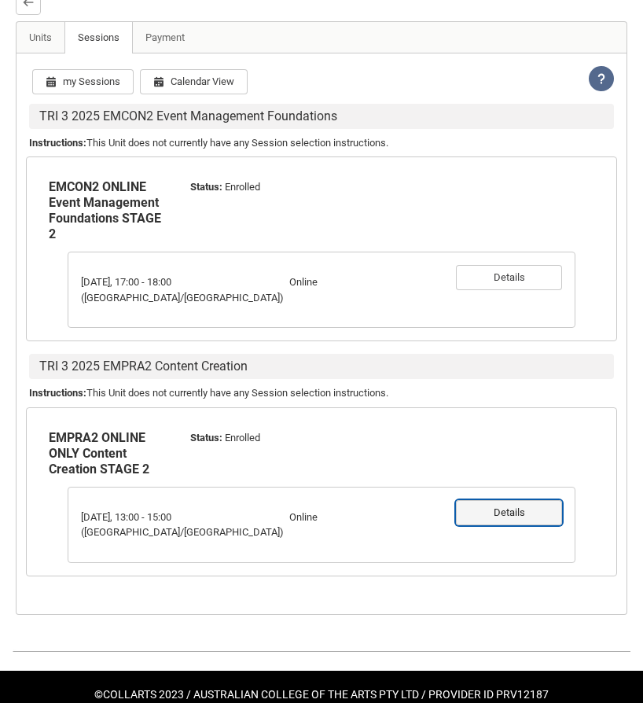
click at [509, 503] on button "Details" at bounding box center [509, 512] width 106 height 25
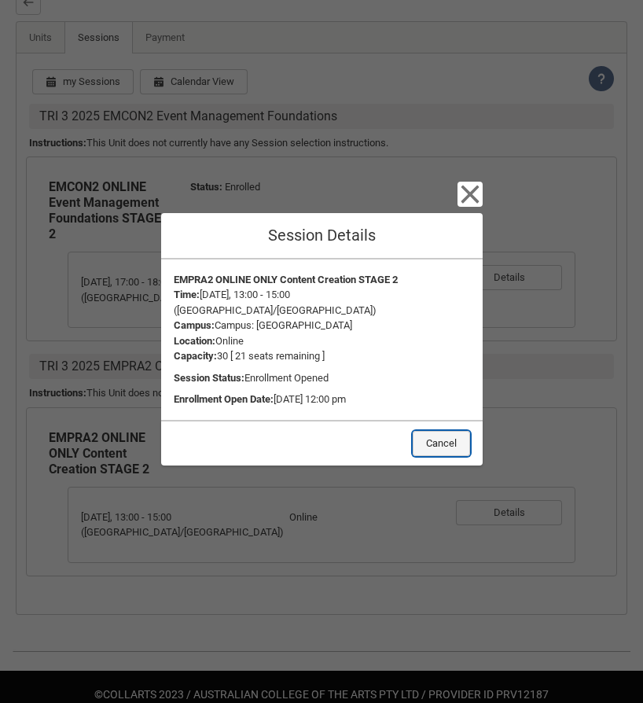
click at [433, 441] on button "Cancel" at bounding box center [441, 443] width 57 height 25
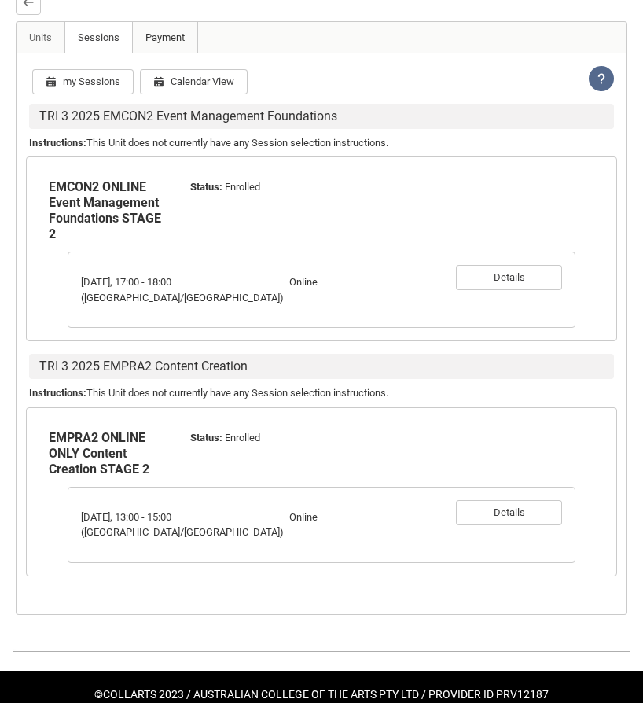
click at [172, 39] on link "Payment" at bounding box center [165, 37] width 66 height 31
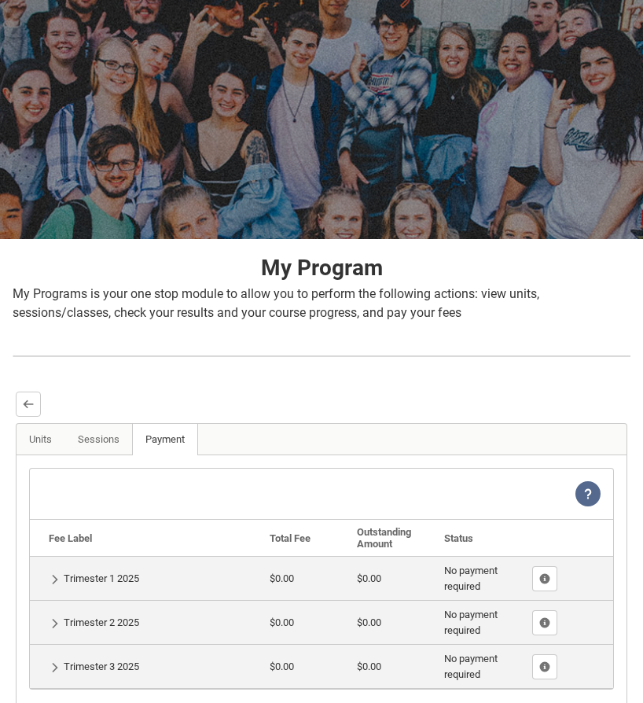
scroll to position [208, 0]
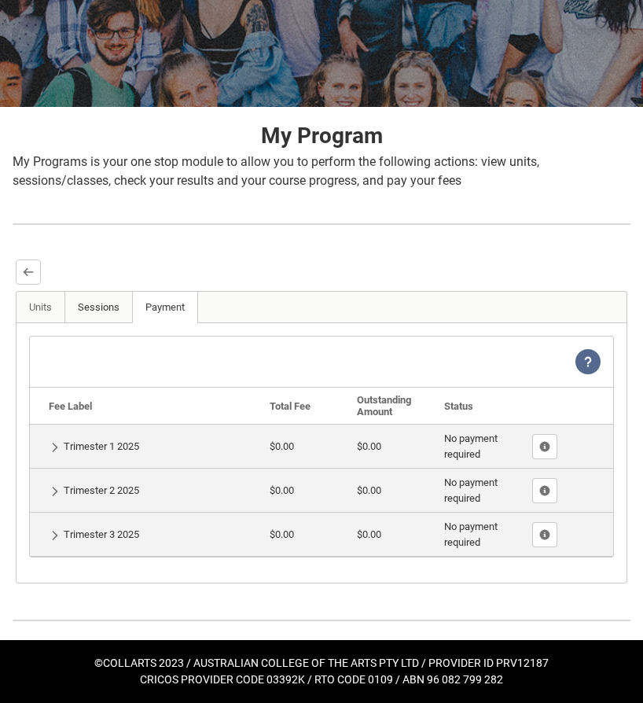
click at [108, 304] on link "Sessions" at bounding box center [98, 307] width 68 height 31
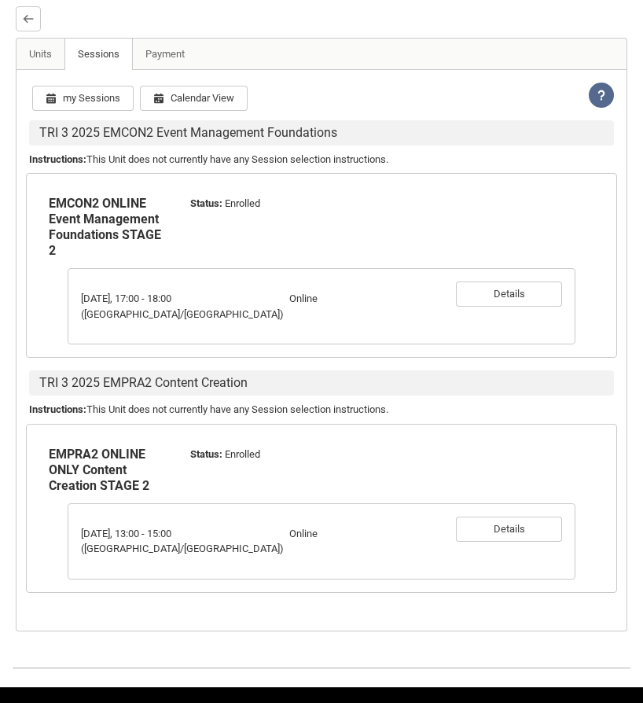
scroll to position [477, 0]
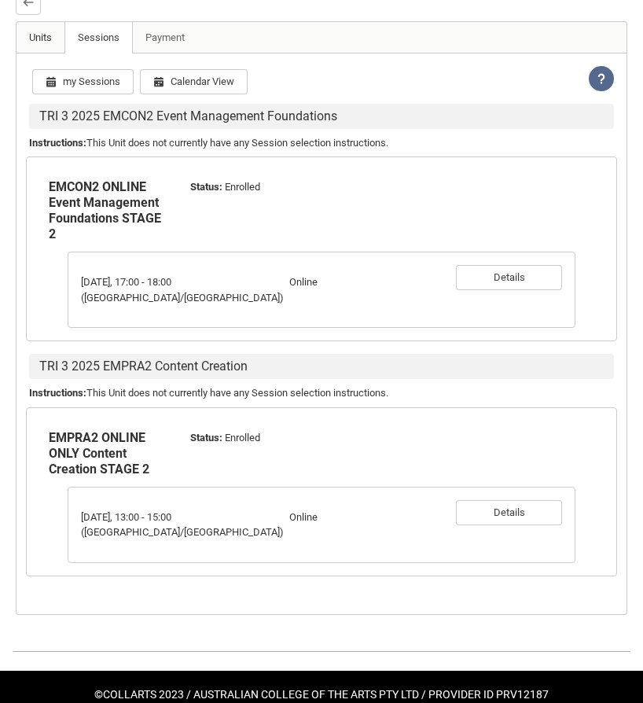
click at [44, 31] on link "Units" at bounding box center [41, 37] width 49 height 31
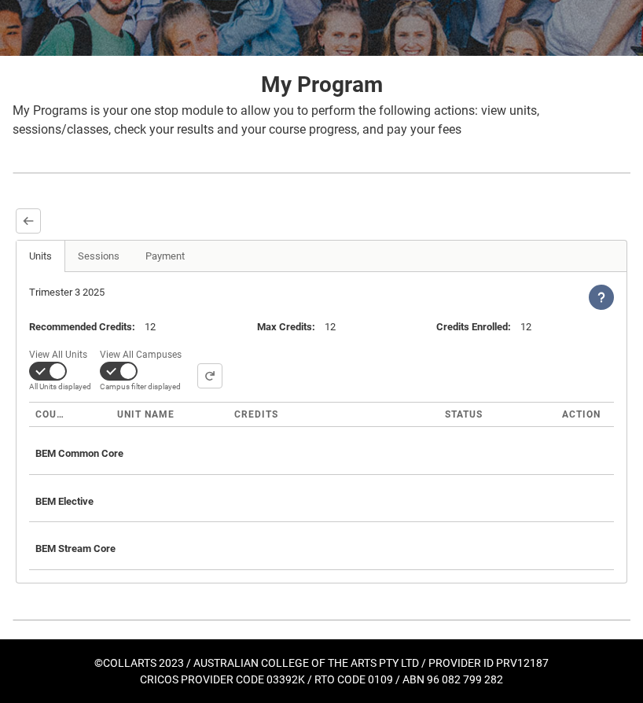
scroll to position [259, 0]
click at [102, 256] on link "Sessions" at bounding box center [98, 256] width 68 height 31
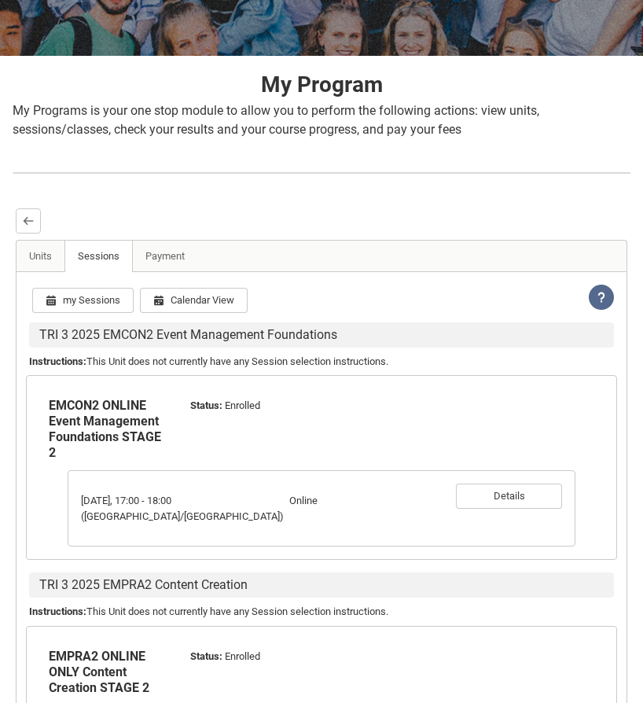
scroll to position [376, 0]
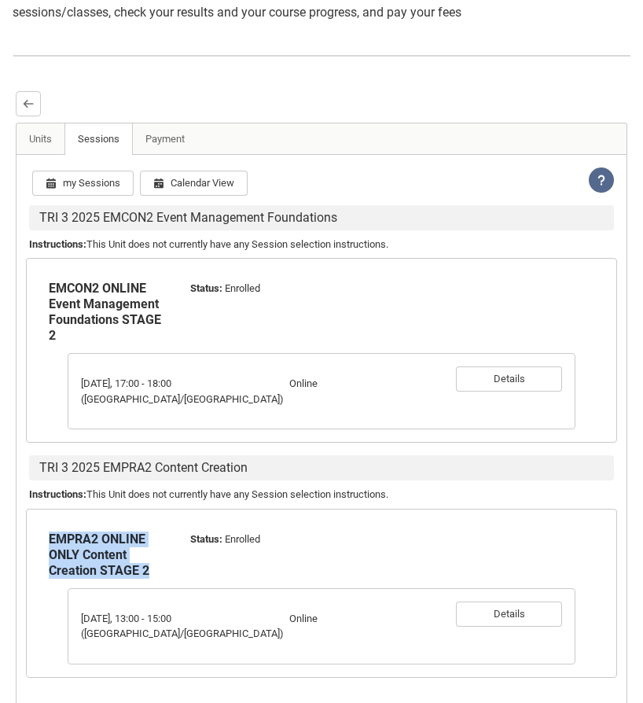
drag, startPoint x: 148, startPoint y: 555, endPoint x: 48, endPoint y: 520, distance: 105.7
click at [48, 522] on div "EMPRA2 ONLINE ONLY Content Creation STAGE 2" at bounding box center [110, 555] width 142 height 66
copy b "EMPRA2 ONLINE ONLY Content Creation STAGE 2"
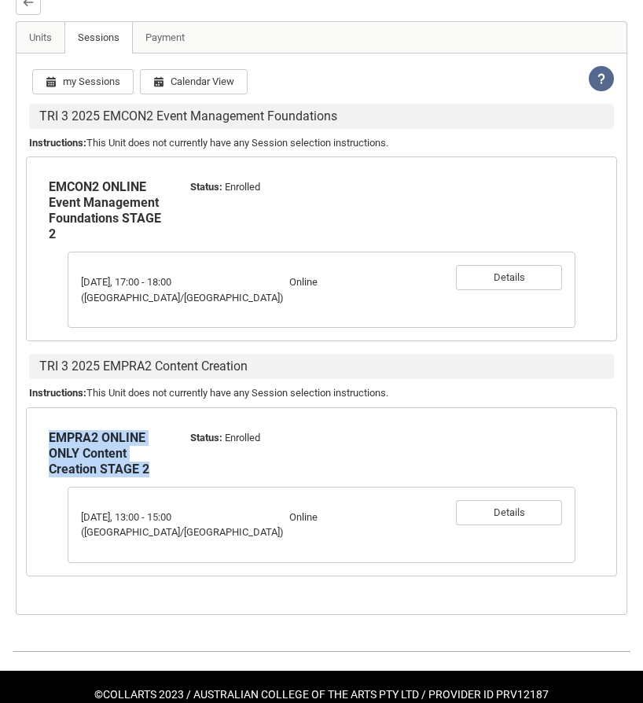
scroll to position [476, 0]
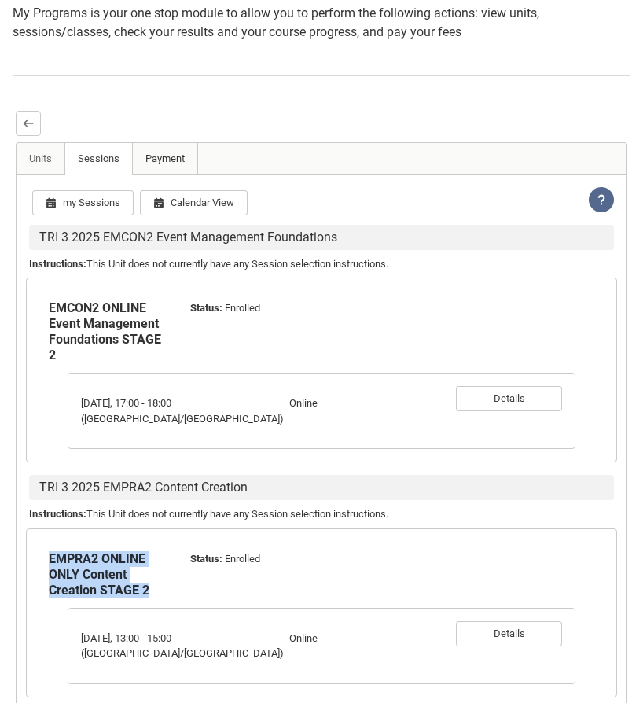
click at [166, 159] on link "Payment" at bounding box center [165, 158] width 66 height 31
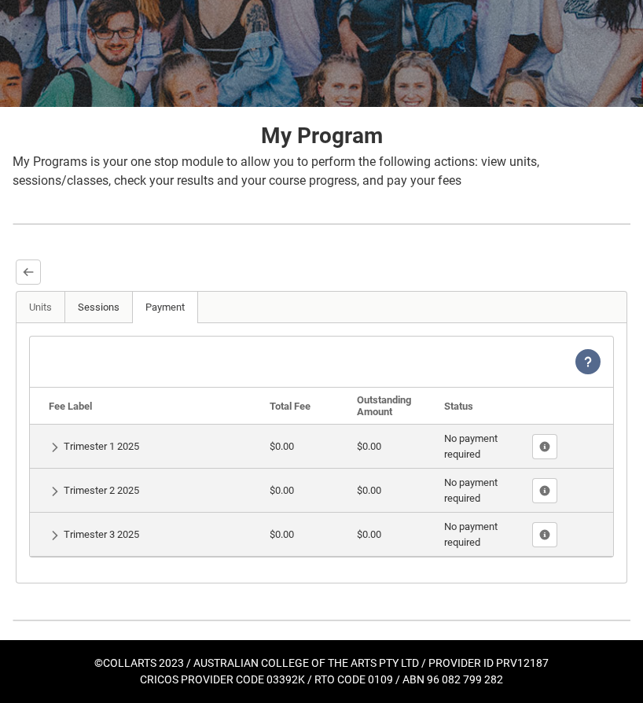
click at [103, 296] on link "Sessions" at bounding box center [98, 307] width 68 height 31
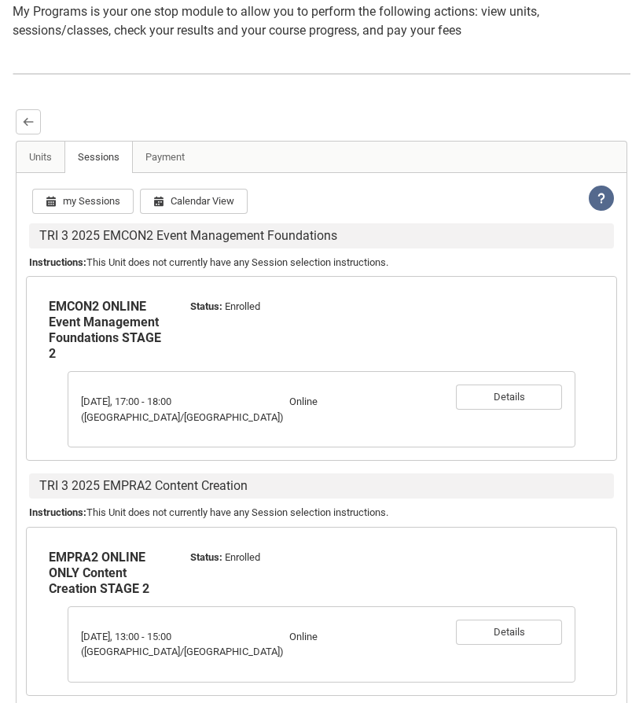
scroll to position [350, 0]
